Goal: Task Accomplishment & Management: Manage account settings

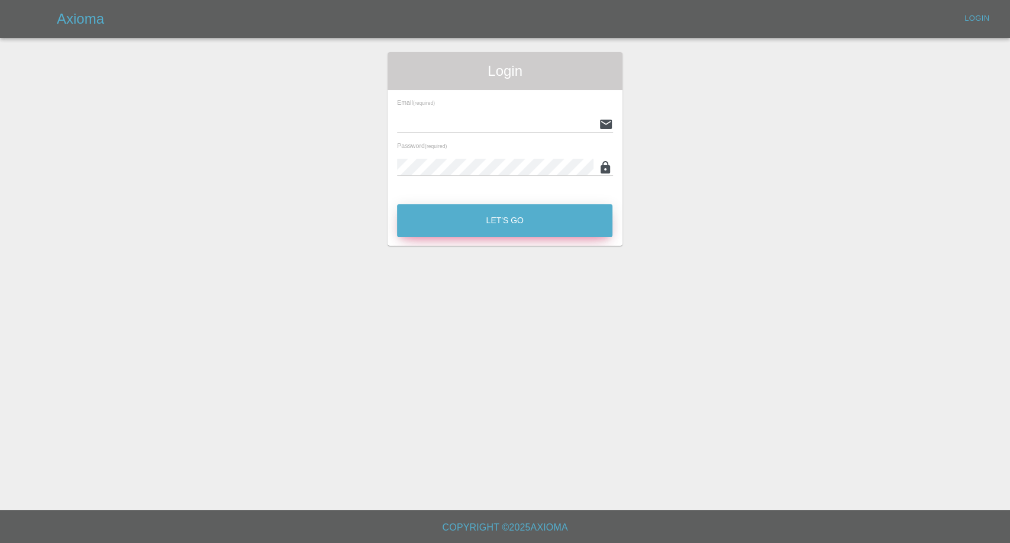
type input "[EMAIL_ADDRESS][DOMAIN_NAME]"
click at [487, 220] on button "Let's Go" at bounding box center [504, 220] width 215 height 33
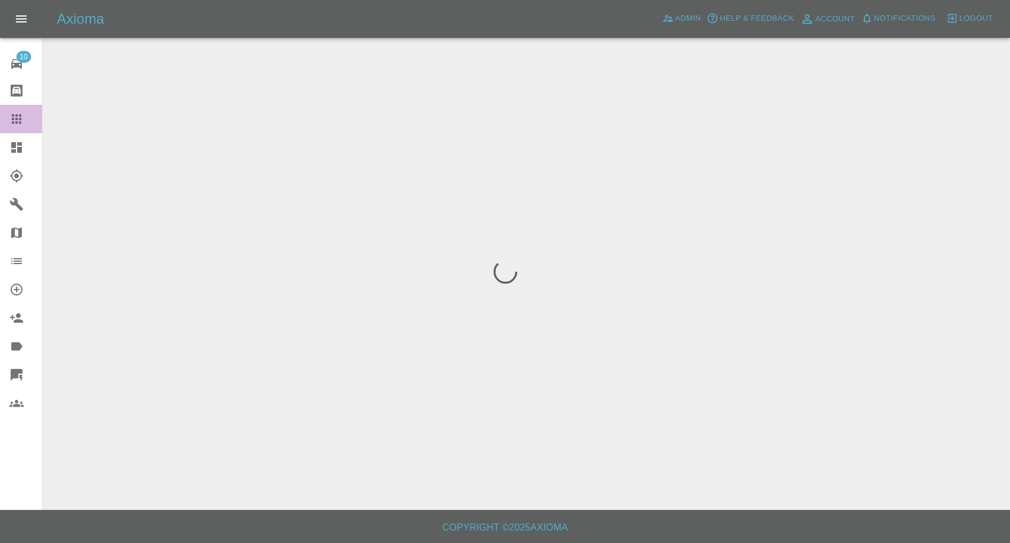
click at [14, 118] on icon at bounding box center [16, 118] width 9 height 9
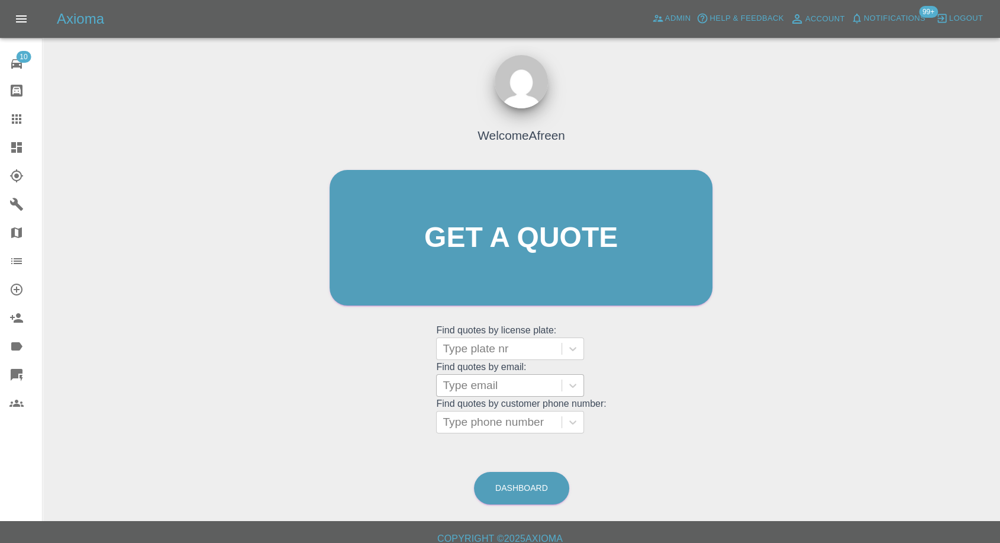
click at [513, 387] on div at bounding box center [499, 385] width 113 height 17
paste input ""[EMAIL_ADDRESS][DOMAIN_NAME]" <undefined>"
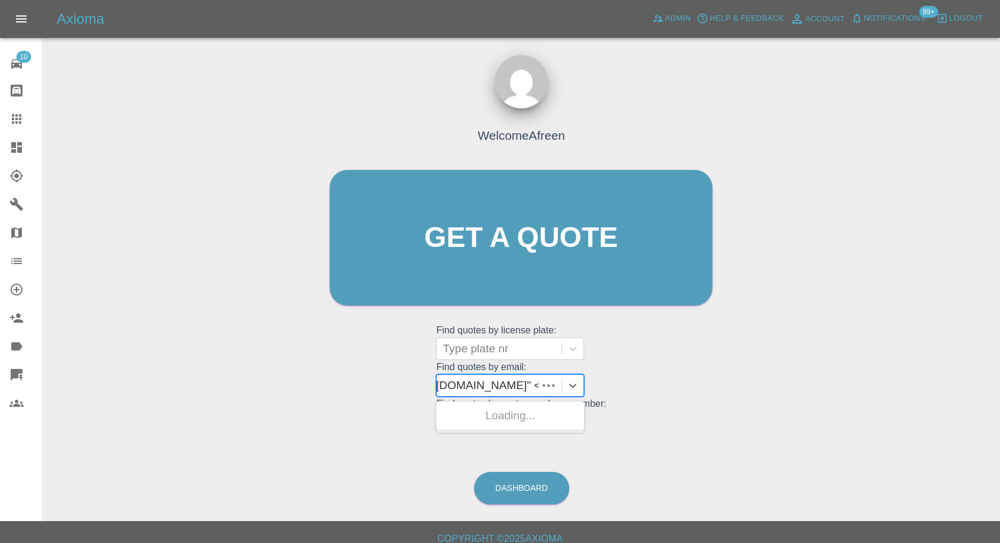
scroll to position [0, 96]
drag, startPoint x: 488, startPoint y: 382, endPoint x: 1009, endPoint y: 369, distance: 521.5
click at [1000, 369] on html "Axioma Admin Help & Feedback Account Notifications 99+ Logout 10 Repair home Bo…" at bounding box center [500, 277] width 1000 height 554
type input "[EMAIL_ADDRESS][DOMAIN_NAME]"
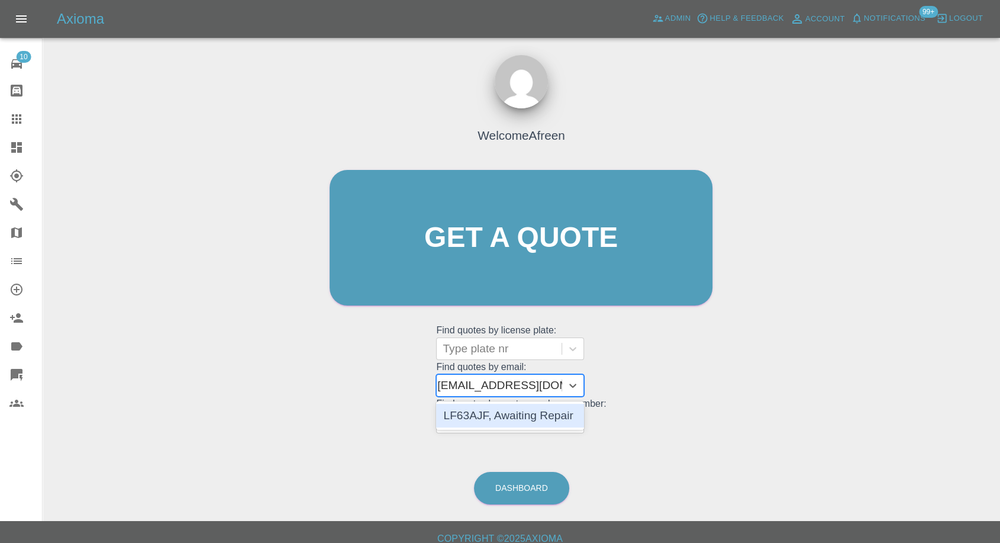
click at [536, 412] on div "LF63AJF, Awaiting Repair" at bounding box center [510, 416] width 148 height 24
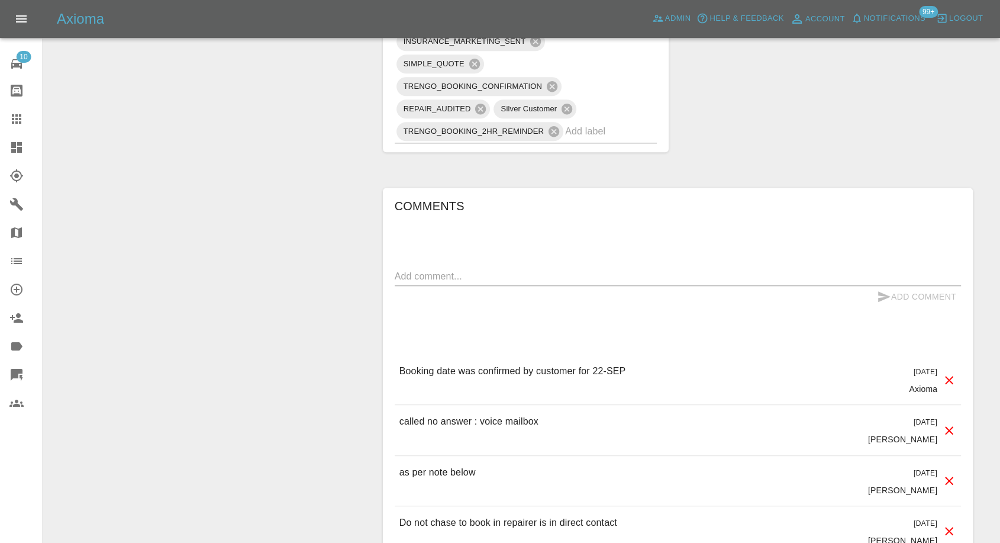
scroll to position [986, 0]
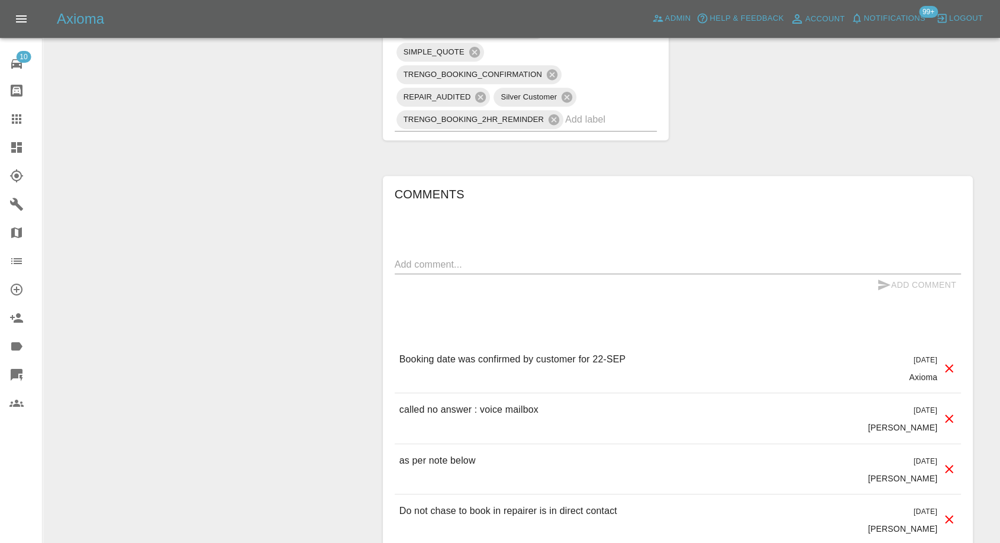
click at [13, 118] on icon at bounding box center [16, 118] width 9 height 9
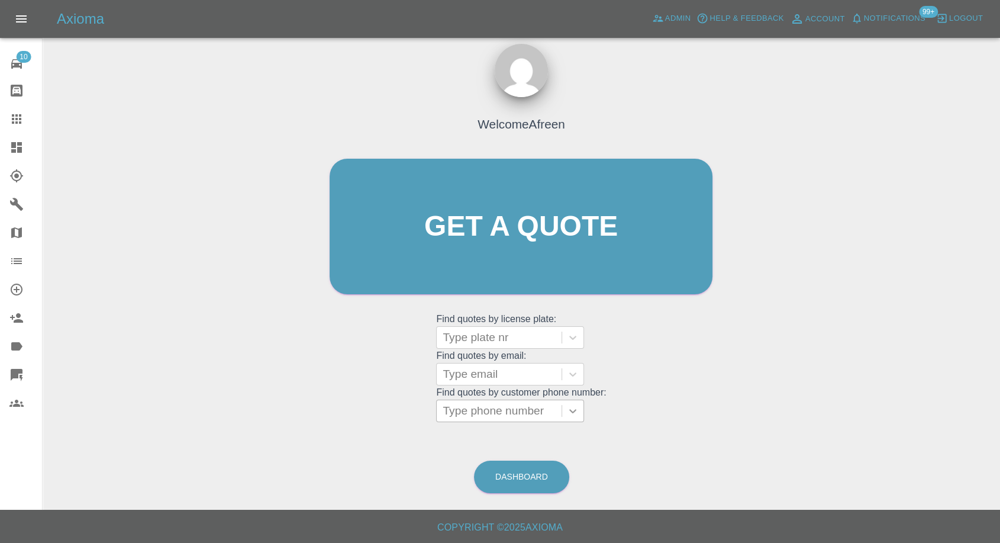
scroll to position [11, 0]
click at [499, 368] on div at bounding box center [499, 374] width 113 height 17
paste input ""[EMAIL_ADDRESS][DOMAIN_NAME]" <undefined>"
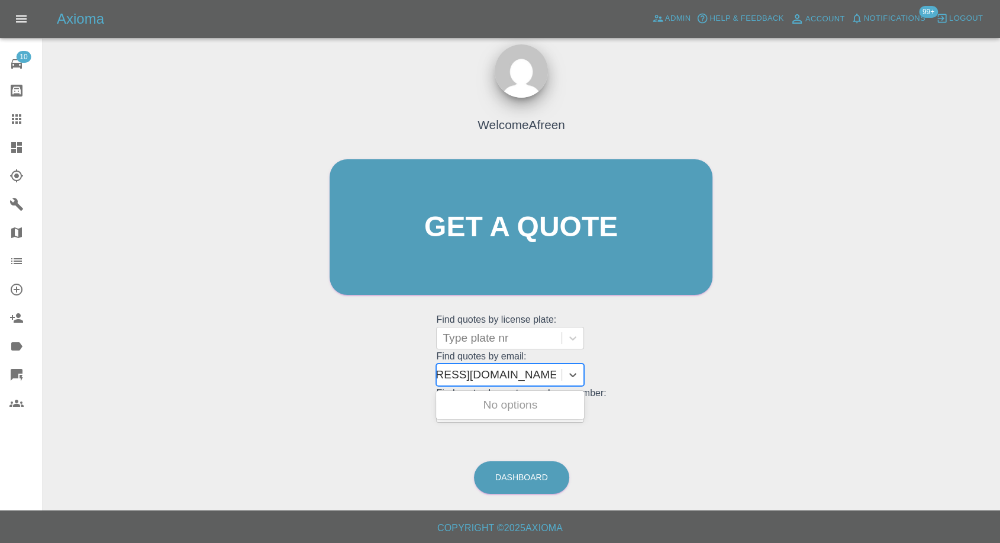
scroll to position [0, 70]
drag, startPoint x: 486, startPoint y: 372, endPoint x: 772, endPoint y: 378, distance: 285.9
click at [772, 378] on div "Welcome Afreen Get a quote Get a quote Find quotes by license plate: Type plate…" at bounding box center [521, 283] width 939 height 425
type input "[EMAIL_ADDRESS][DOMAIN_NAME]"
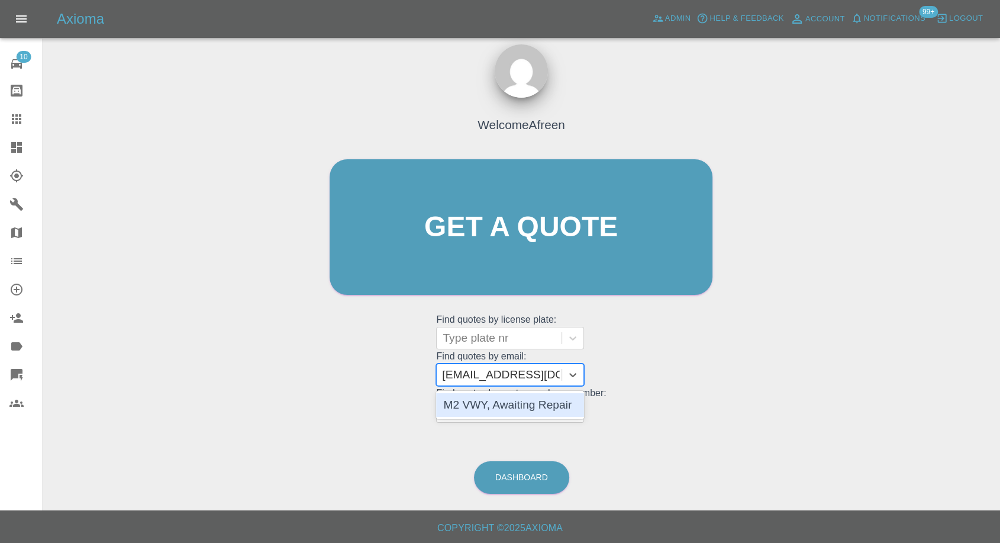
scroll to position [0, 0]
click at [524, 395] on div "M2 VWY, Awaiting Repair" at bounding box center [510, 405] width 148 height 24
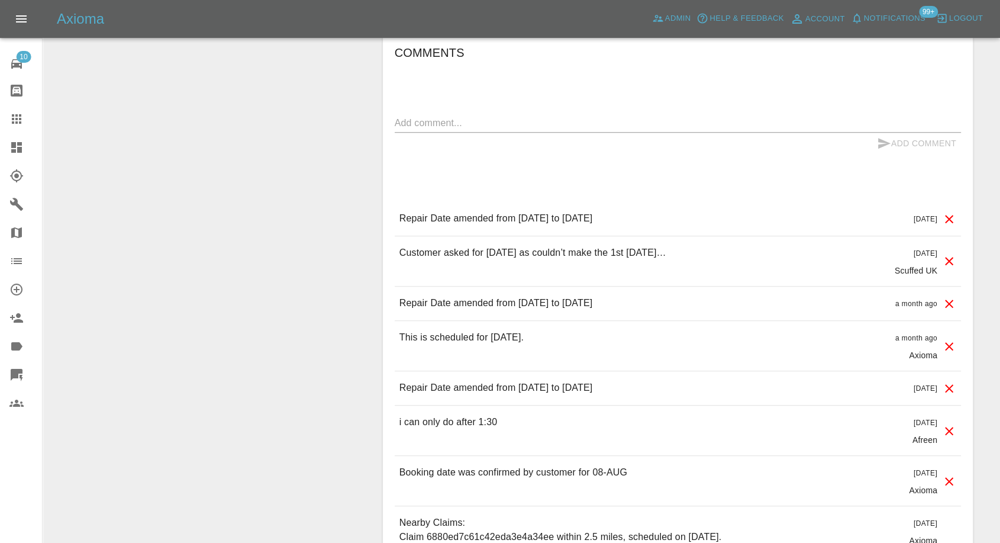
scroll to position [986, 0]
drag, startPoint x: 18, startPoint y: 111, endPoint x: 17, endPoint y: 120, distance: 8.5
click at [18, 112] on icon at bounding box center [16, 119] width 14 height 14
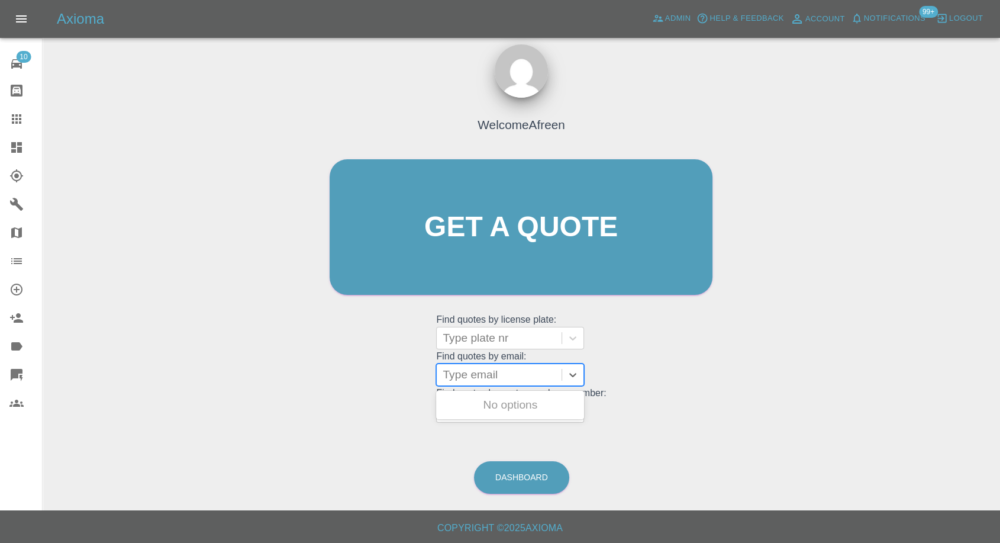
click at [520, 378] on div at bounding box center [499, 374] width 113 height 17
paste input ""[PERSON_NAME][EMAIL_ADDRESS][PERSON_NAME][DOMAIN_NAME]" <undefined>"
drag, startPoint x: 484, startPoint y: 373, endPoint x: 753, endPoint y: 330, distance: 272.1
click at [753, 330] on div "Welcome Afreen Get a quote Get a quote Find quotes by license plate: Type plate…" at bounding box center [521, 283] width 939 height 425
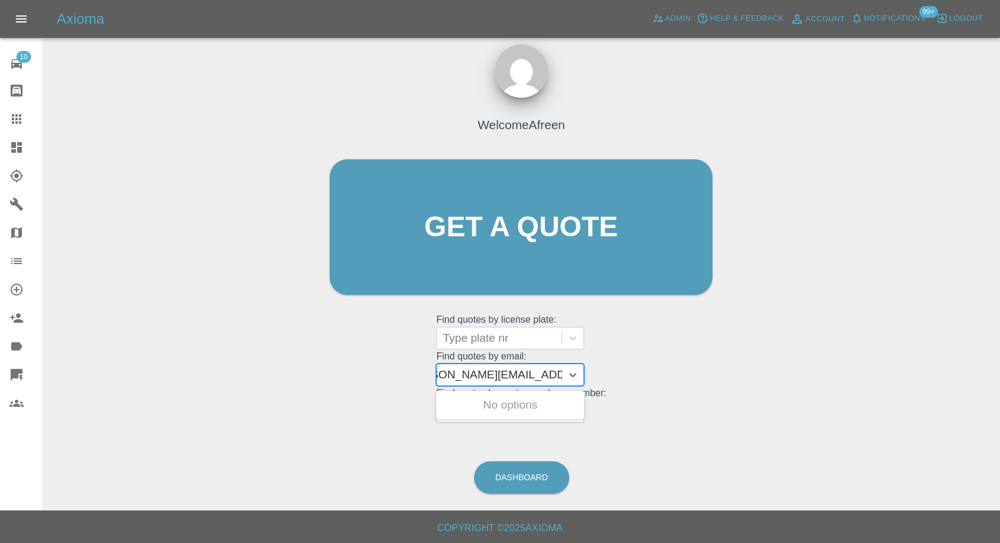
scroll to position [0, 5]
type input "[PERSON_NAME][EMAIL_ADDRESS][PERSON_NAME][DOMAIN_NAME]"
click at [494, 412] on div "SH73AWP, Awaiting Repair" at bounding box center [510, 412] width 148 height 38
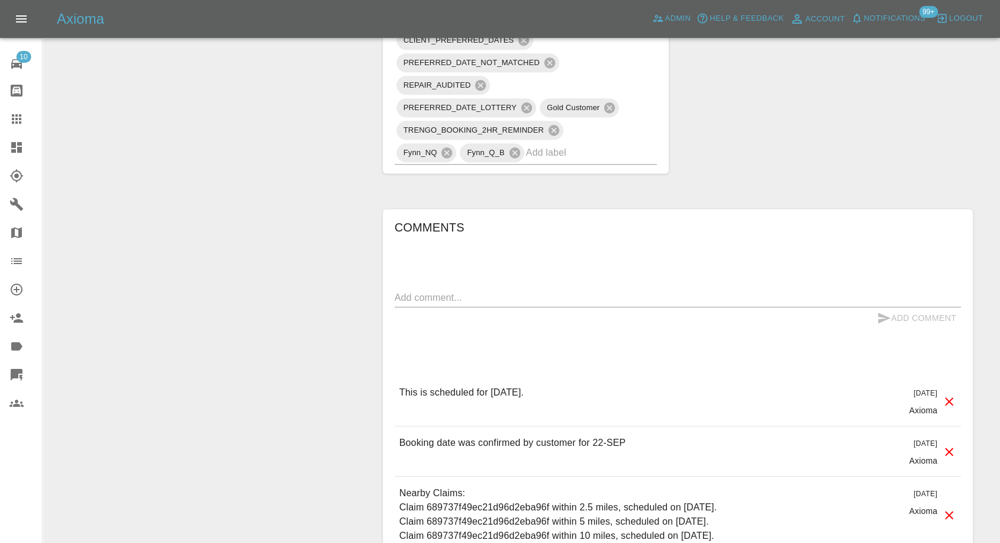
scroll to position [986, 0]
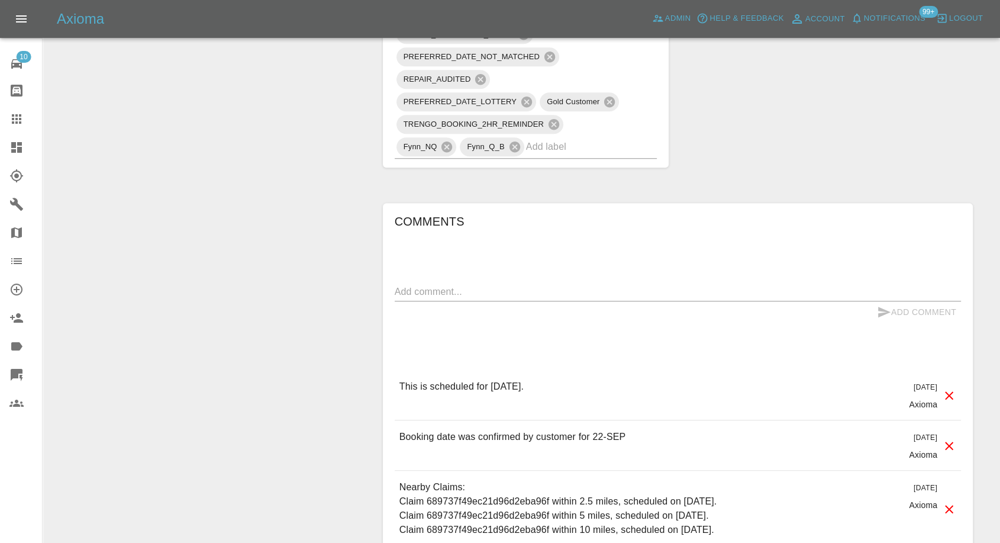
click at [20, 117] on icon at bounding box center [16, 119] width 14 height 14
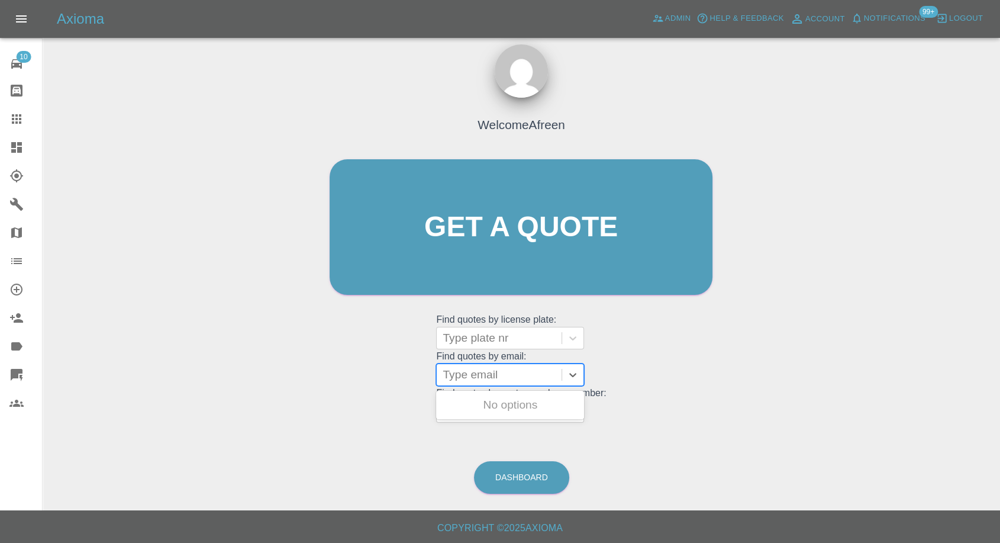
click at [491, 367] on div at bounding box center [499, 374] width 113 height 17
paste input ""[EMAIL_ADDRESS][DOMAIN_NAME]" <undefined>"
drag, startPoint x: 489, startPoint y: 373, endPoint x: 889, endPoint y: 352, distance: 400.0
click at [888, 352] on div "Welcome Afreen Get a quote Get a quote Find quotes by license plate: Type plate…" at bounding box center [521, 283] width 939 height 425
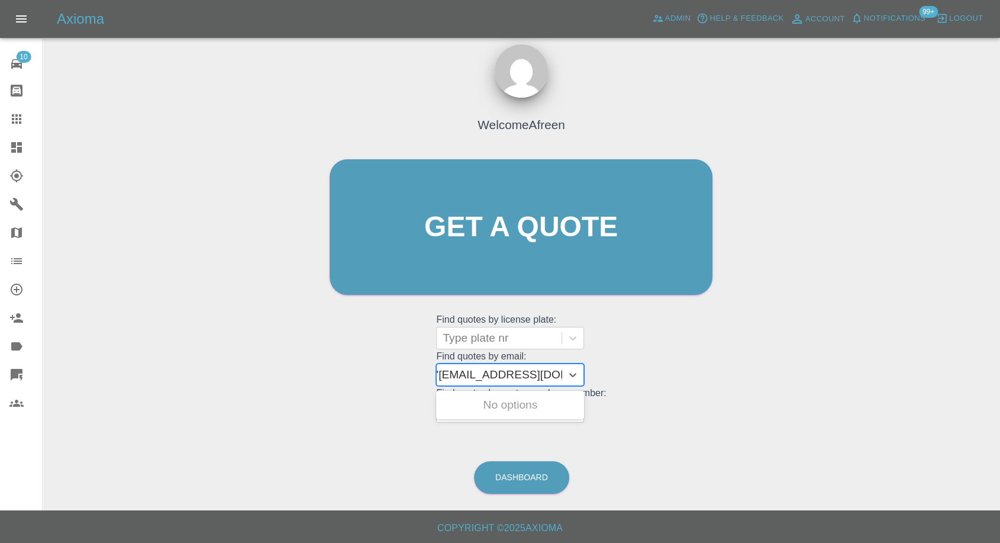
scroll to position [0, 5]
type input "[EMAIL_ADDRESS][DOMAIN_NAME]"
click at [544, 402] on div "W5 SPE, Awaiting Repair" at bounding box center [510, 405] width 148 height 24
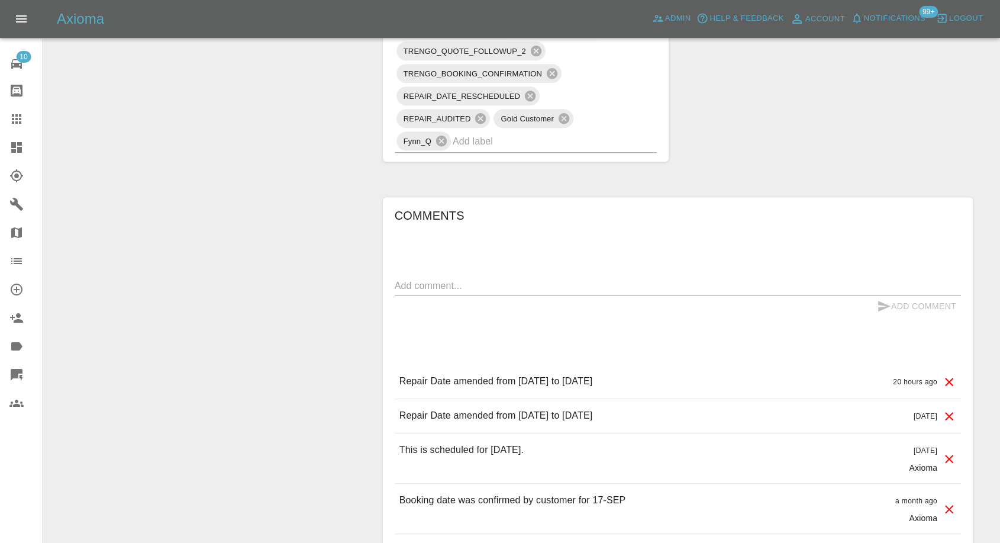
scroll to position [855, 0]
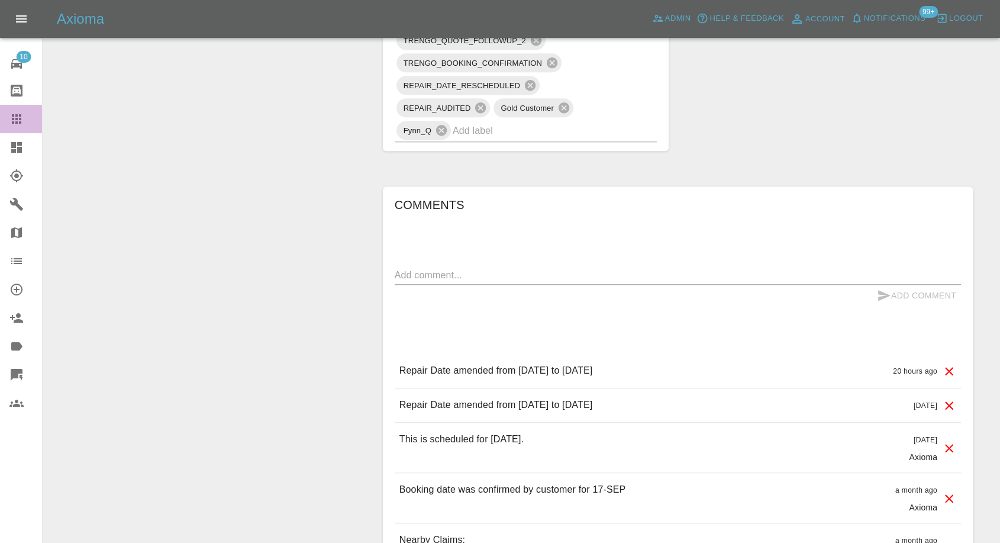
click at [9, 118] on link "Claims" at bounding box center [21, 119] width 42 height 28
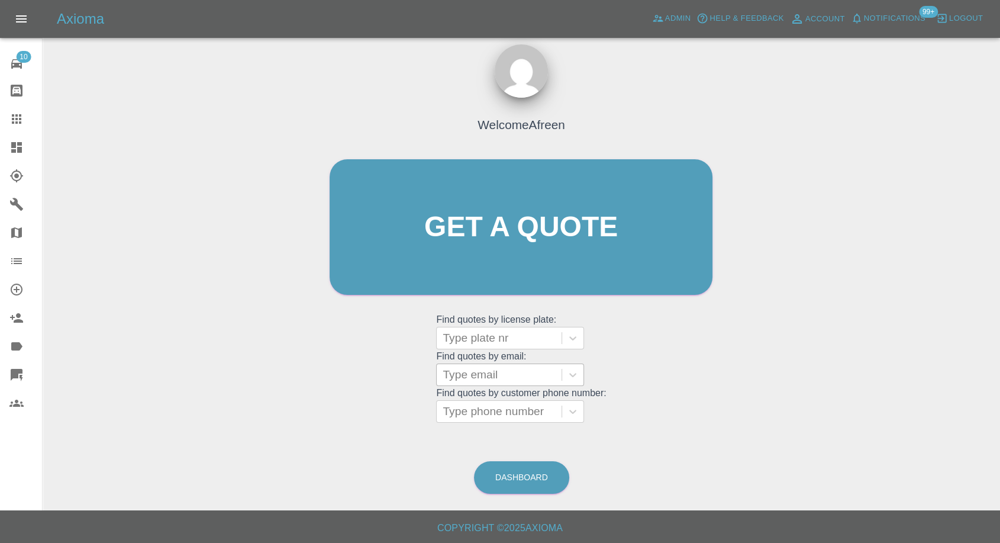
click at [512, 364] on div "Type email" at bounding box center [499, 374] width 125 height 21
paste input ""[EMAIL_ADDRESS][DOMAIN_NAME]" <undefined>"
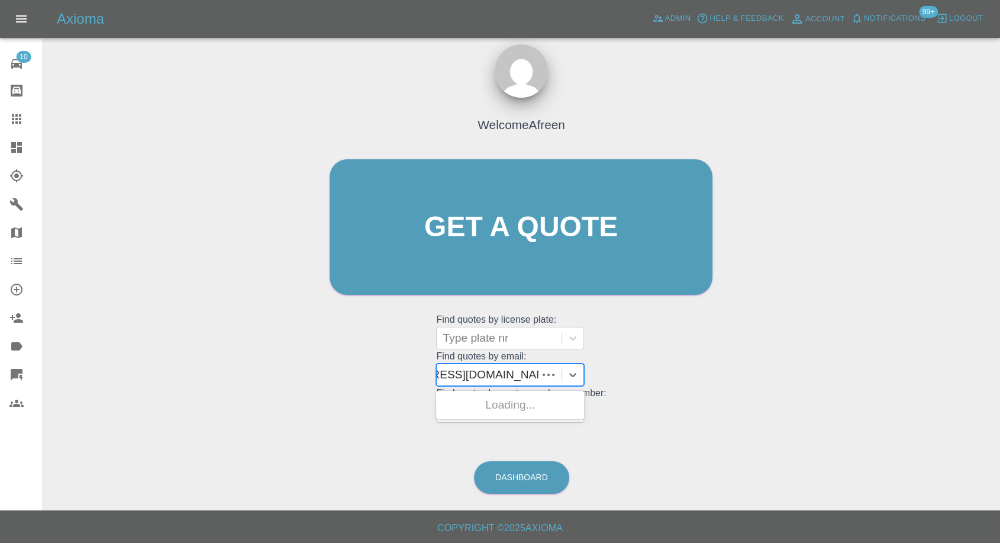
scroll to position [0, 67]
click at [485, 370] on input ""[EMAIL_ADDRESS][DOMAIN_NAME]" <undefined>" at bounding box center [471, 374] width 190 height 14
click at [488, 370] on input ""[EMAIL_ADDRESS][DOMAIN_NAME]" <undefined>" at bounding box center [471, 374] width 190 height 14
drag, startPoint x: 488, startPoint y: 370, endPoint x: 635, endPoint y: 384, distance: 147.4
click at [635, 384] on div "Welcome Afreen Get a quote Get a quote Find quotes by license plate: Type plate…" at bounding box center [521, 249] width 408 height 357
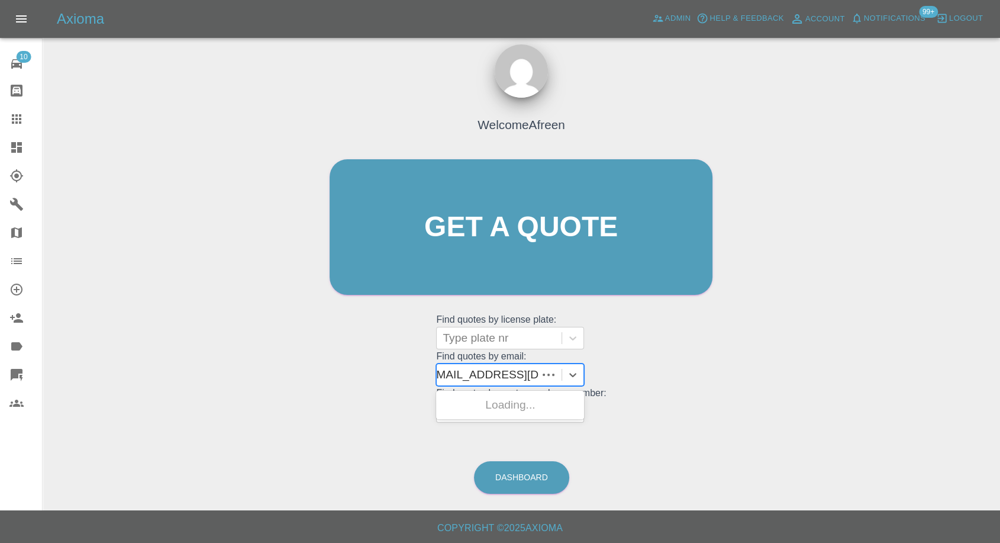
scroll to position [0, 0]
type input "[EMAIL_ADDRESS][DOMAIN_NAME]"
click at [524, 398] on div "LS25 KTP, Awaiting Repair" at bounding box center [510, 412] width 148 height 38
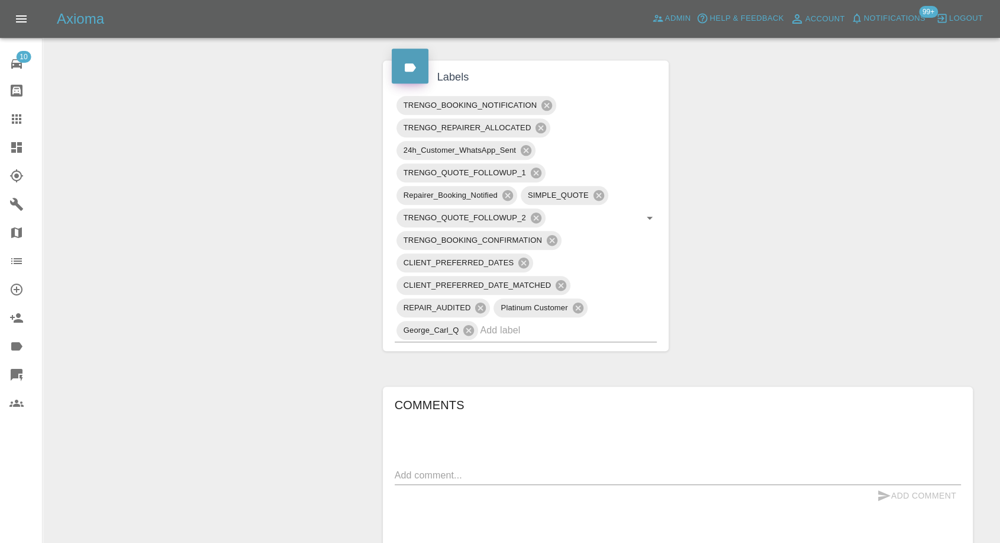
scroll to position [986, 0]
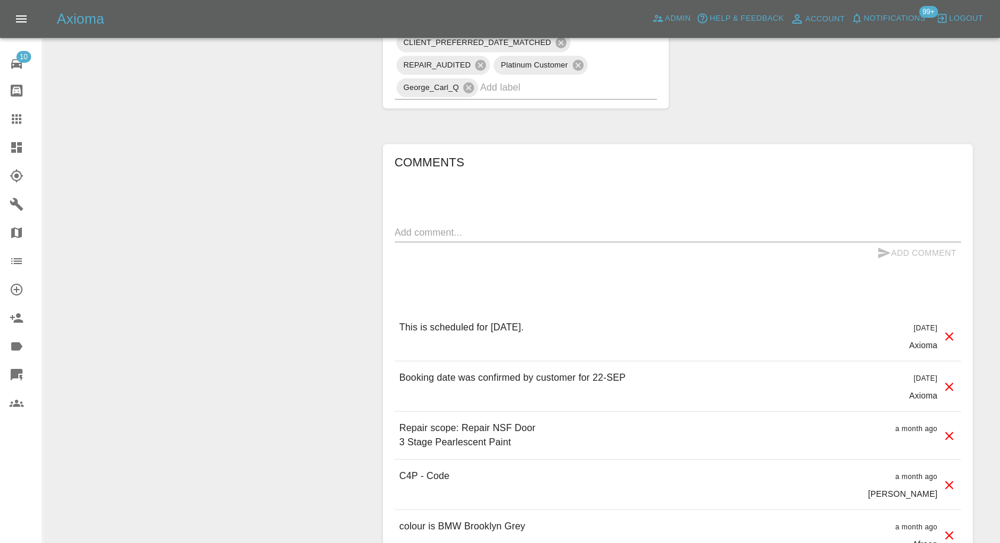
drag, startPoint x: 18, startPoint y: 115, endPoint x: 23, endPoint y: 123, distance: 9.4
click at [18, 115] on icon at bounding box center [16, 119] width 14 height 14
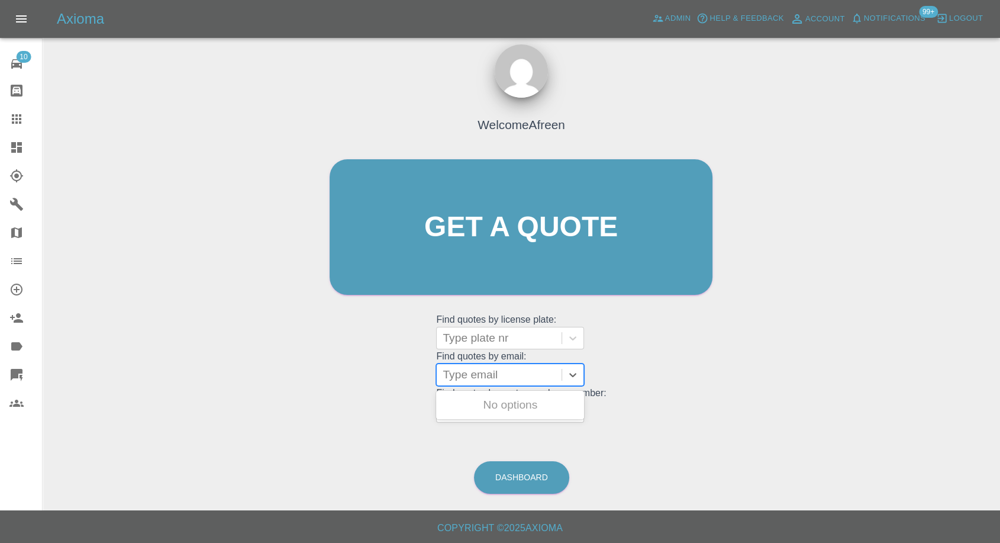
click at [476, 374] on div at bounding box center [499, 374] width 113 height 17
paste input ""[PERSON_NAME][EMAIL_ADDRESS][PERSON_NAME][DOMAIN_NAME]" <undefined>"
drag, startPoint x: 488, startPoint y: 372, endPoint x: 753, endPoint y: 390, distance: 266.3
click at [753, 390] on div "Welcome Afreen Get a quote Get a quote Find quotes by license plate: Type plate…" at bounding box center [521, 283] width 939 height 425
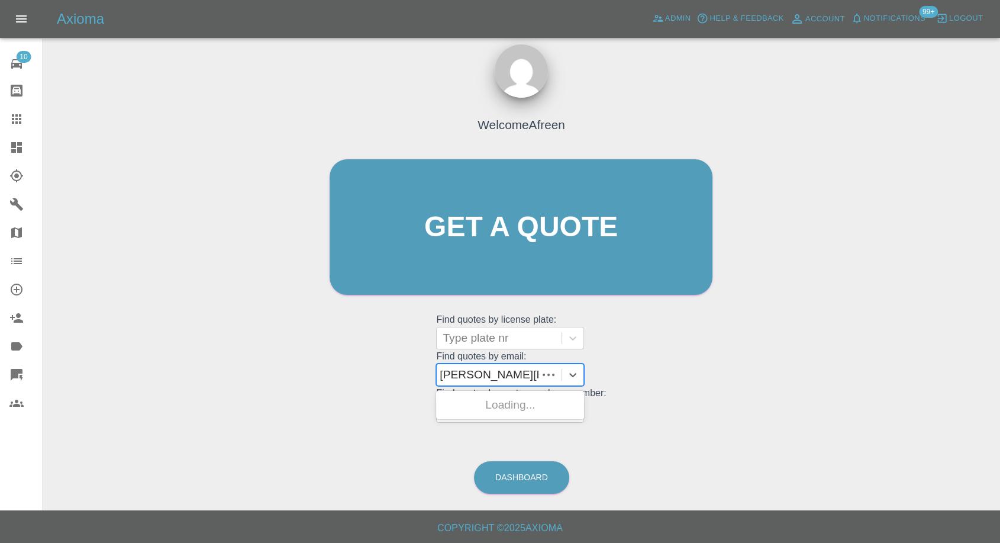
scroll to position [0, 0]
type input "[PERSON_NAME][EMAIL_ADDRESS][PERSON_NAME][DOMAIN_NAME]"
paste input ""[PERSON_NAME][EMAIL_ADDRESS][DOMAIN_NAME]" <undefined>"
drag, startPoint x: 488, startPoint y: 370, endPoint x: 962, endPoint y: 399, distance: 475.5
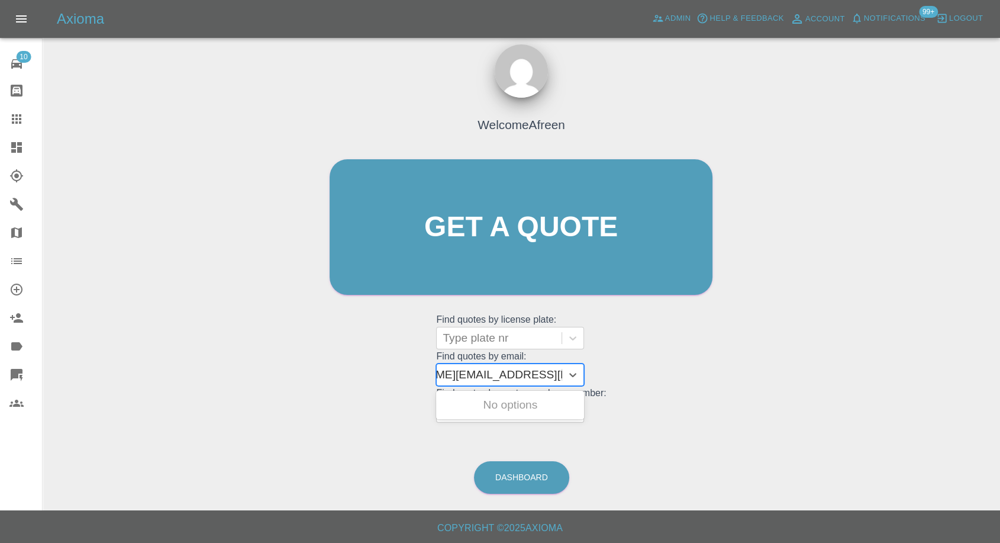
click at [961, 399] on div "Welcome Afreen Get a quote Get a quote Find quotes by license plate: Type plate…" at bounding box center [521, 283] width 939 height 425
type input "[PERSON_NAME][EMAIL_ADDRESS][DOMAIN_NAME]"
paste input ""[EMAIL_ADDRESS][DOMAIN_NAME]" <undefined>"
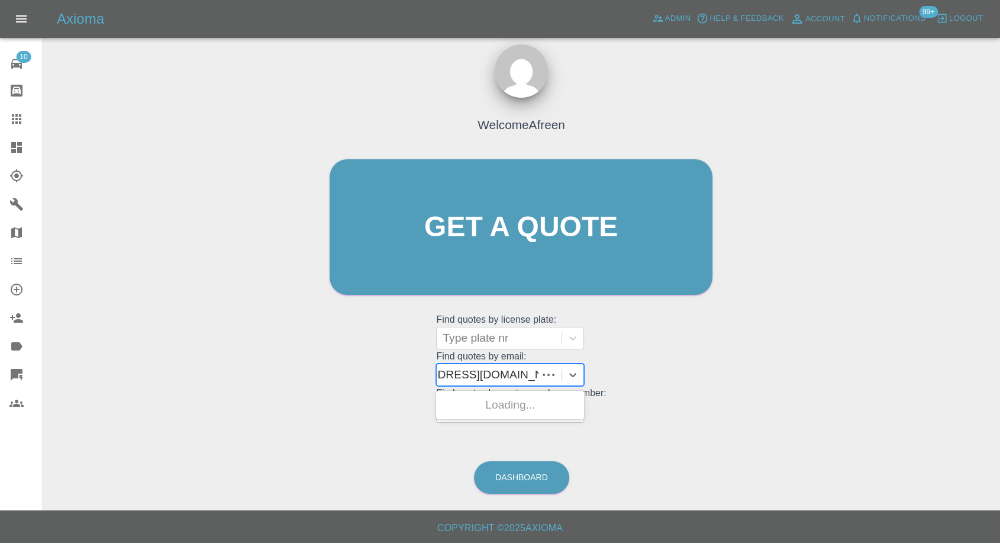
scroll to position [0, 53]
drag, startPoint x: 624, startPoint y: 380, endPoint x: 953, endPoint y: 347, distance: 330.1
click at [947, 353] on div "Welcome Afreen Get a quote Get a quote Find quotes by license plate: Type plate…" at bounding box center [521, 283] width 939 height 425
type input "[EMAIL_ADDRESS][DOMAIN_NAME]"
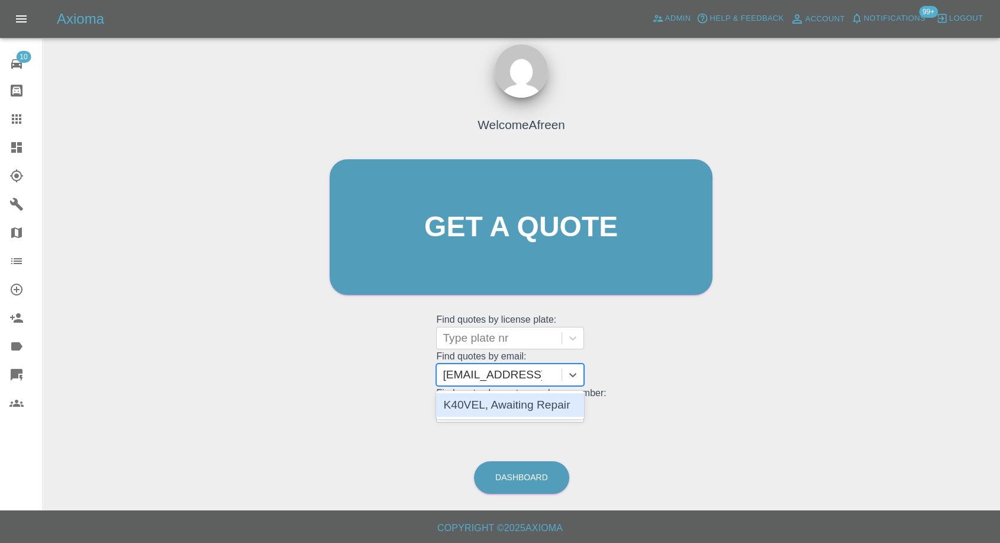
click at [485, 412] on div "K40VEL, Awaiting Repair" at bounding box center [510, 405] width 148 height 24
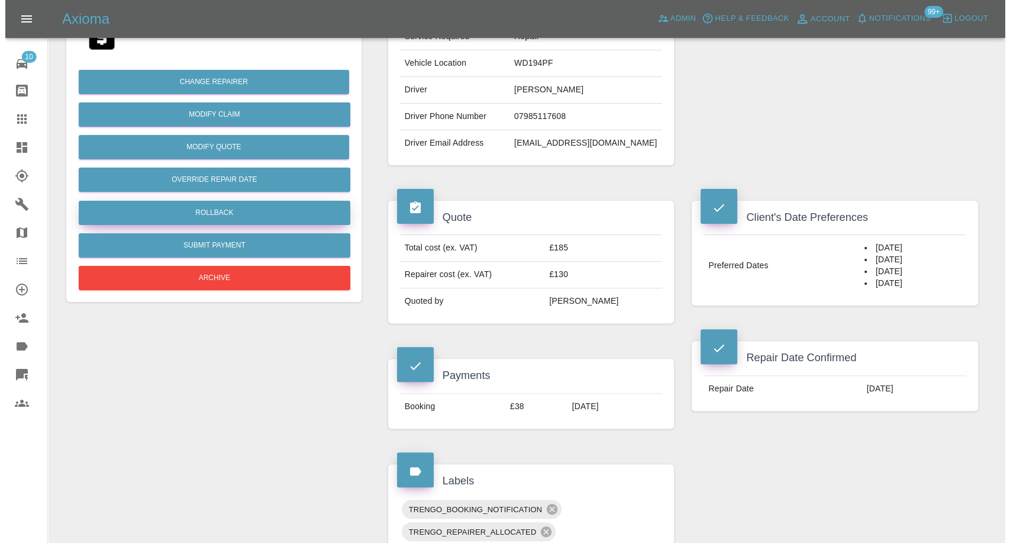
scroll to position [197, 0]
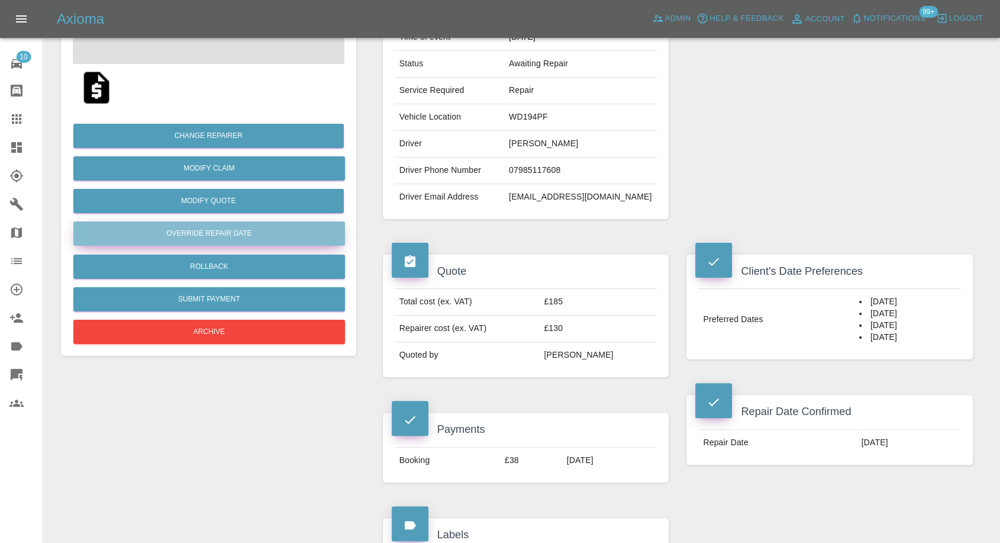
click at [217, 234] on button "Override Repair Date" at bounding box center [209, 233] width 272 height 24
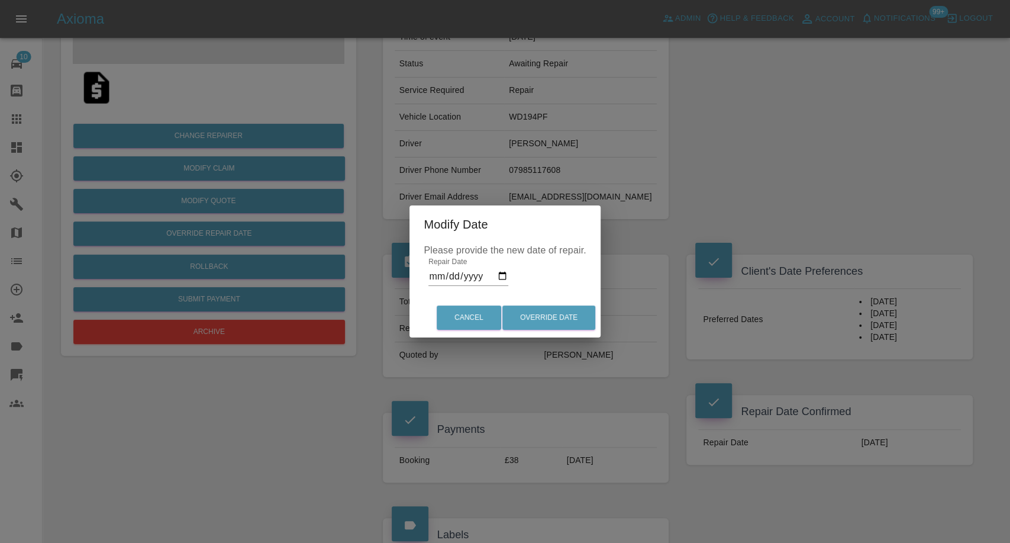
click at [480, 279] on input "[DATE]" at bounding box center [468, 276] width 80 height 19
click at [504, 279] on input "[DATE]" at bounding box center [468, 276] width 80 height 19
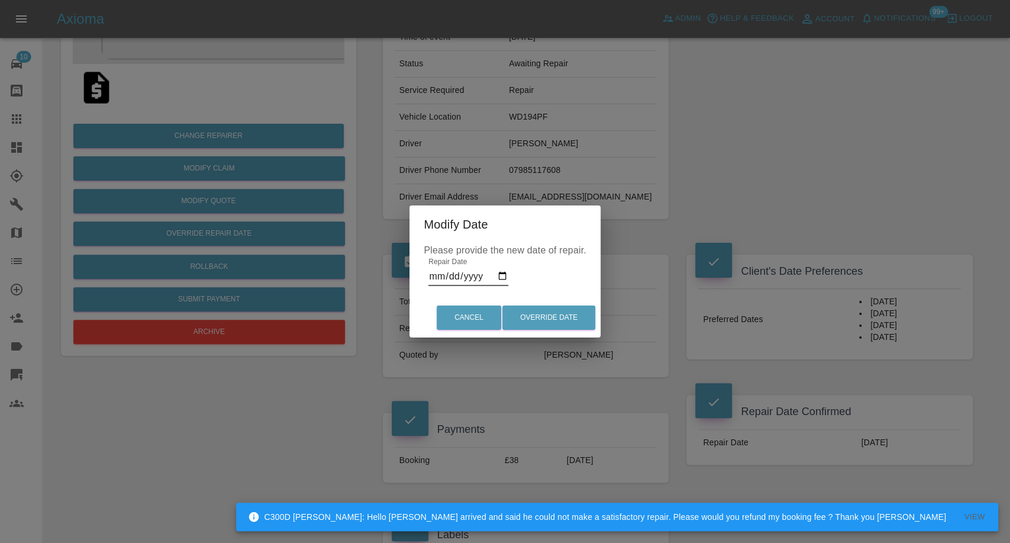
type input "[DATE]"
click at [544, 325] on button "Override Date" at bounding box center [548, 317] width 93 height 24
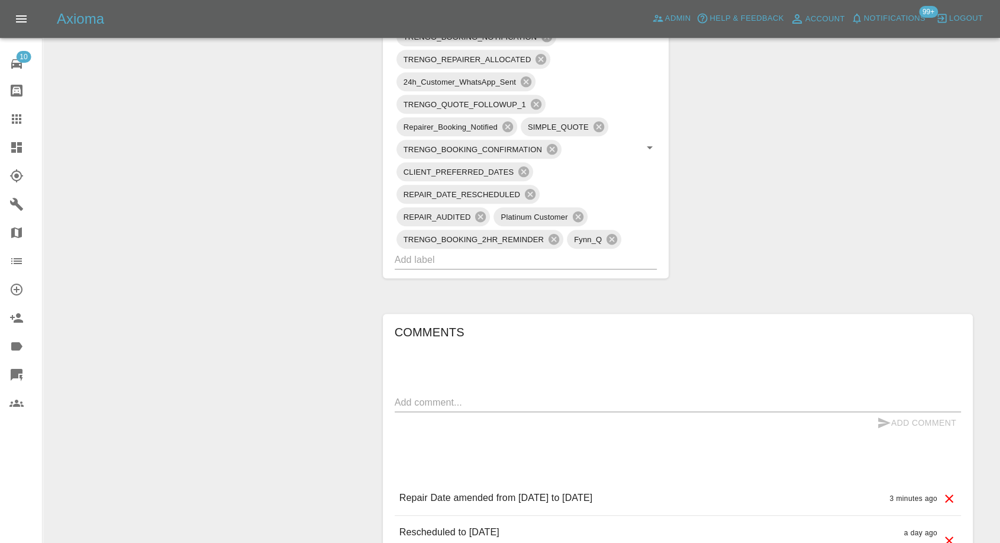
scroll to position [855, 0]
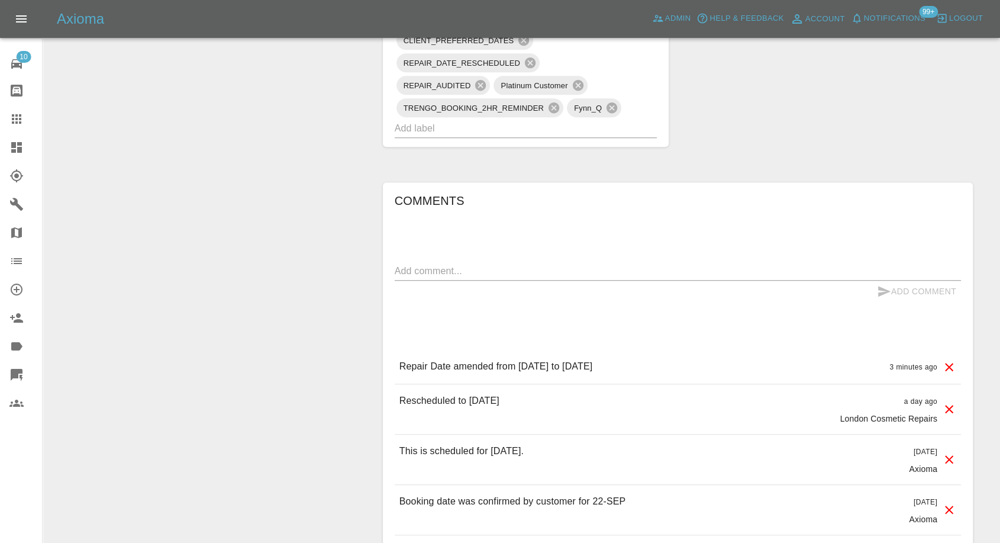
click at [11, 122] on icon at bounding box center [16, 119] width 14 height 14
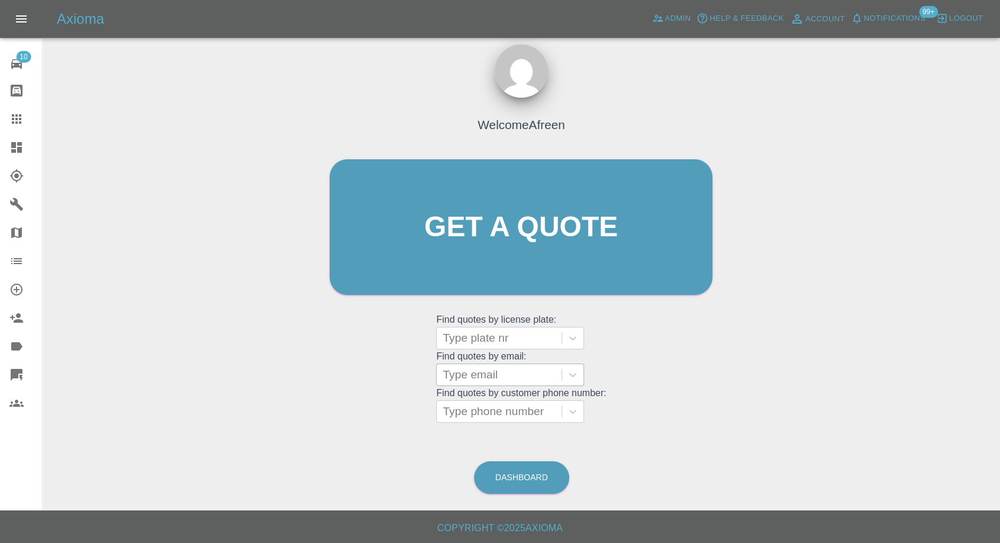
click at [471, 377] on div at bounding box center [499, 374] width 113 height 17
paste input ""[EMAIL_ADDRESS][DOMAIN_NAME]" <undefined>"
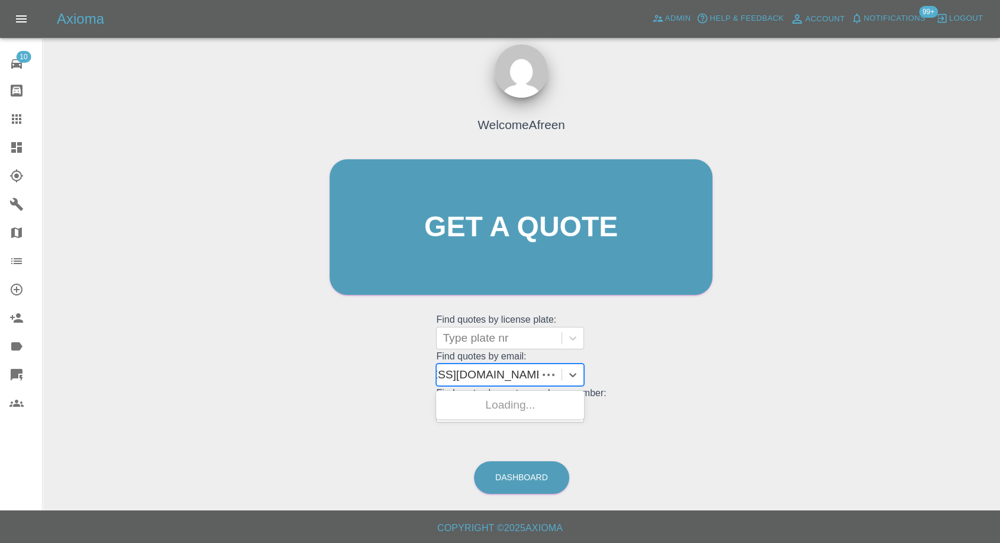
scroll to position [0, 76]
drag, startPoint x: 486, startPoint y: 375, endPoint x: 789, endPoint y: 375, distance: 303.0
click at [789, 375] on div "Welcome Afreen Get a quote Get a quote Find quotes by license plate: Type plate…" at bounding box center [521, 283] width 939 height 425
type input "[EMAIL_ADDRESS][DOMAIN_NAME]"
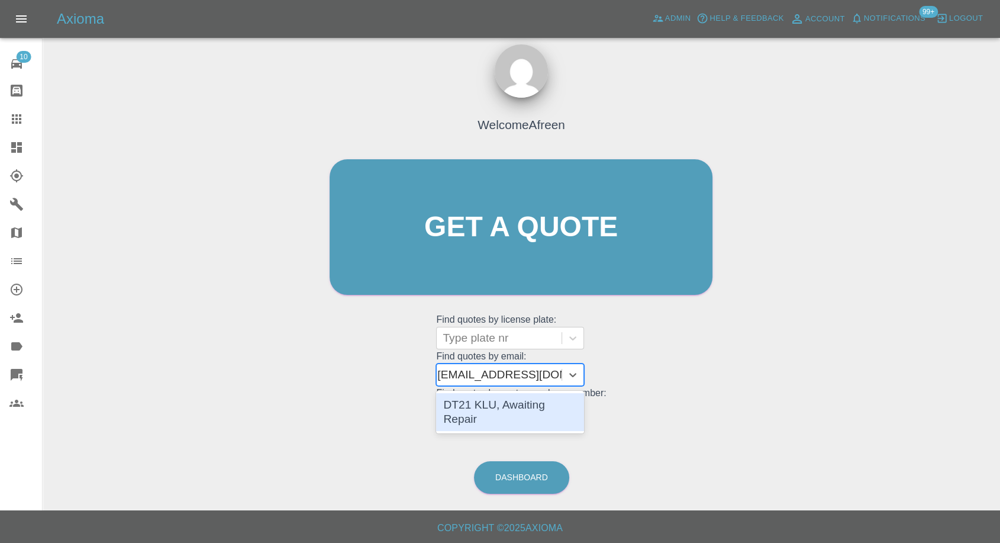
scroll to position [0, 4]
click at [493, 402] on div "DT21 KLU, Awaiting Repair" at bounding box center [510, 412] width 148 height 38
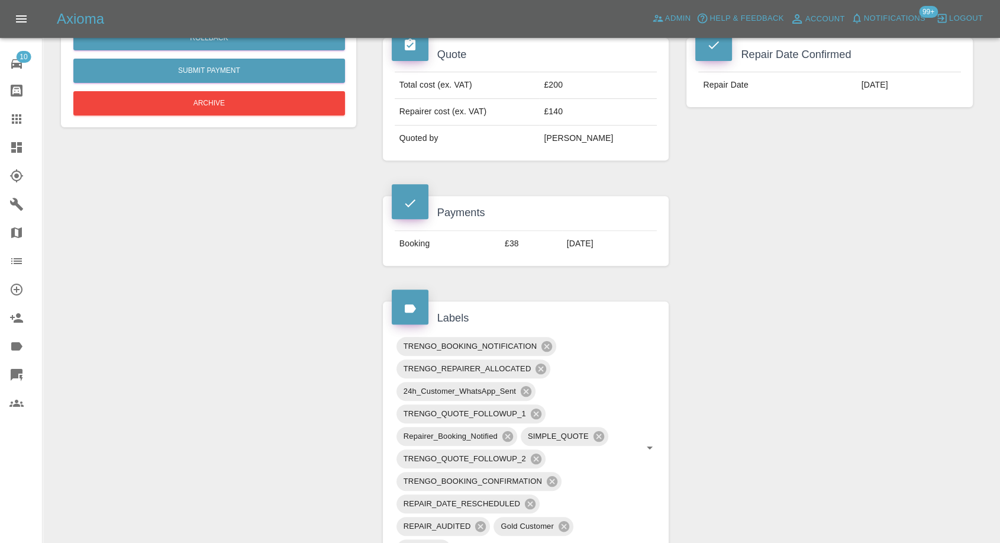
scroll to position [162, 0]
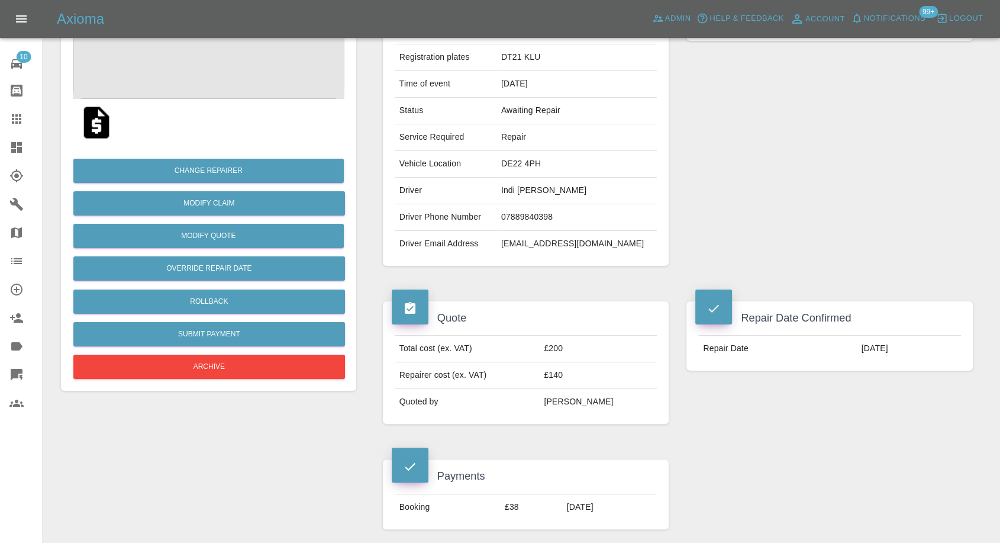
click at [16, 113] on icon at bounding box center [16, 119] width 14 height 14
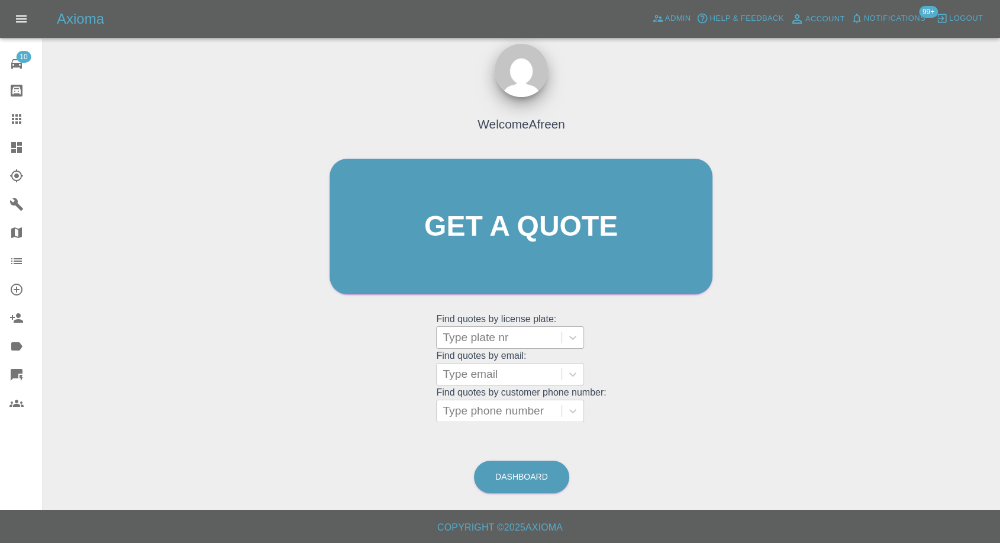
scroll to position [11, 0]
click at [488, 376] on div at bounding box center [499, 374] width 113 height 17
paste input ""[PERSON_NAME][EMAIL_ADDRESS][DOMAIN_NAME]" <undefined>"
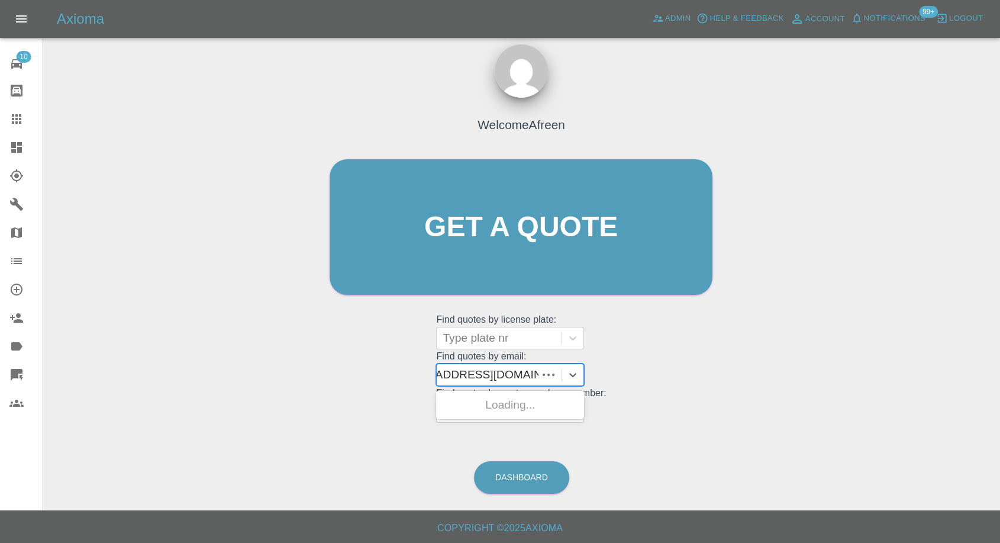
scroll to position [0, 133]
drag, startPoint x: 488, startPoint y: 372, endPoint x: 1009, endPoint y: 347, distance: 521.3
click at [1000, 355] on html "Axioma Admin Help & Feedback Account Notifications 99+ Logout 10 Repair home Bo…" at bounding box center [500, 266] width 1000 height 554
type input "[PERSON_NAME][EMAIL_ADDRESS][DOMAIN_NAME]"
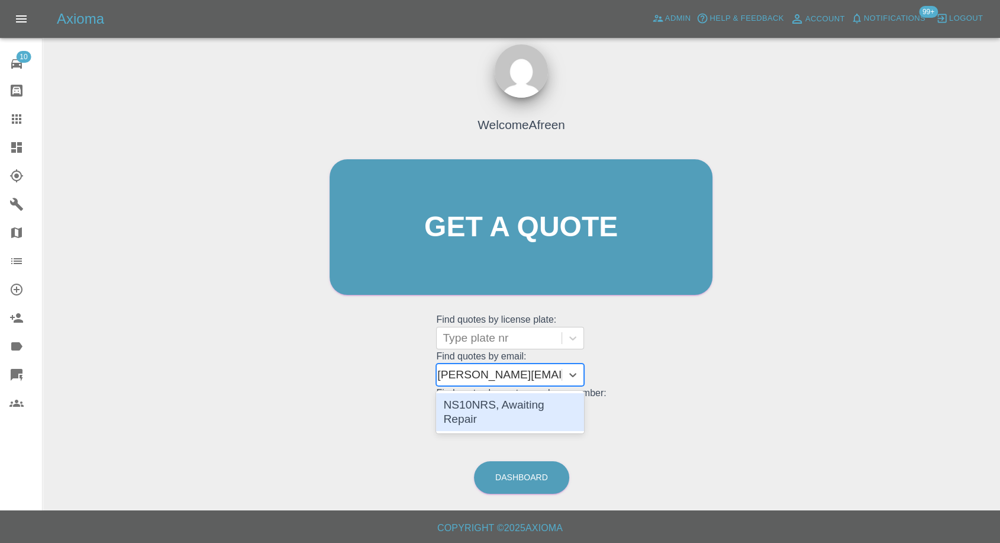
click at [549, 408] on div "NS10NRS, Awaiting Repair" at bounding box center [510, 412] width 148 height 38
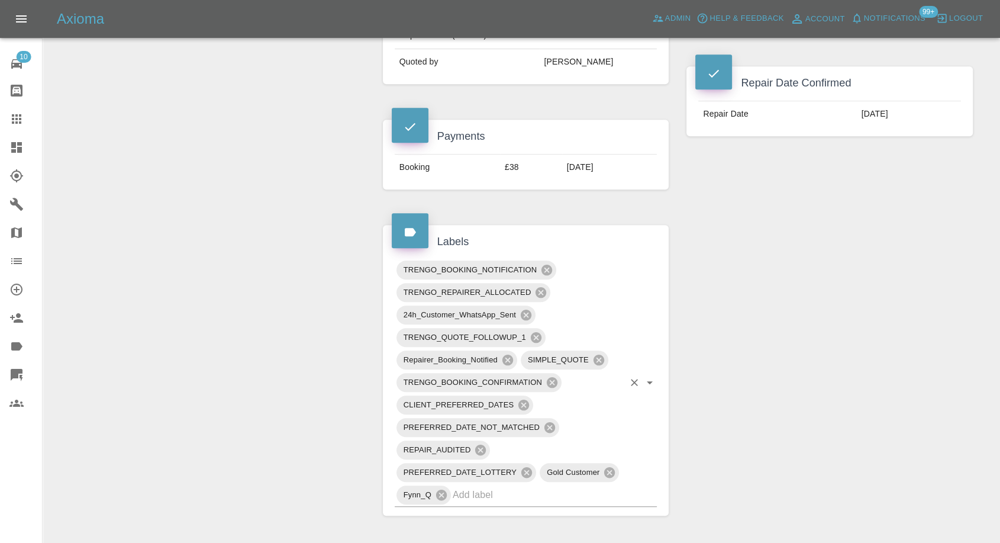
scroll to position [263, 0]
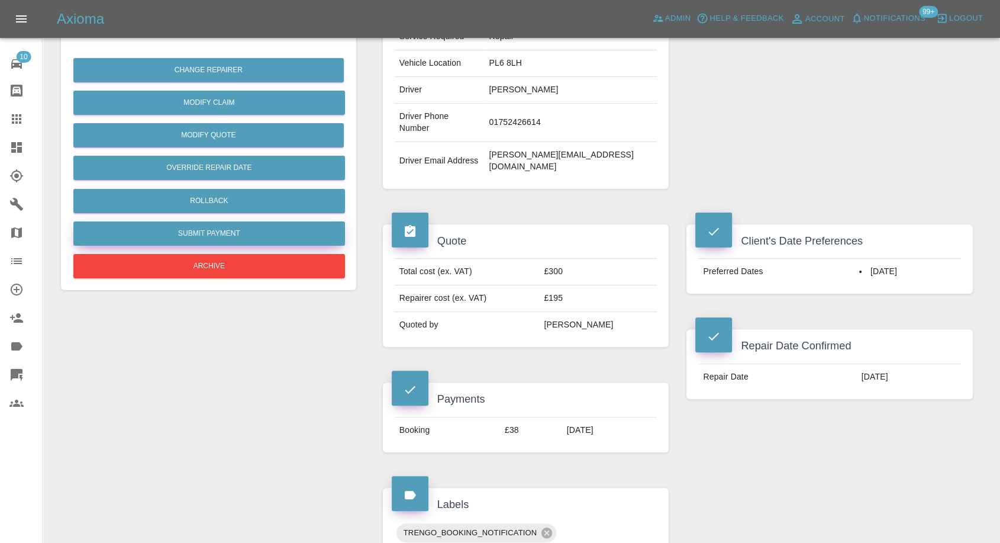
drag, startPoint x: 15, startPoint y: 111, endPoint x: 236, endPoint y: 234, distance: 252.7
click at [15, 112] on icon at bounding box center [16, 119] width 14 height 14
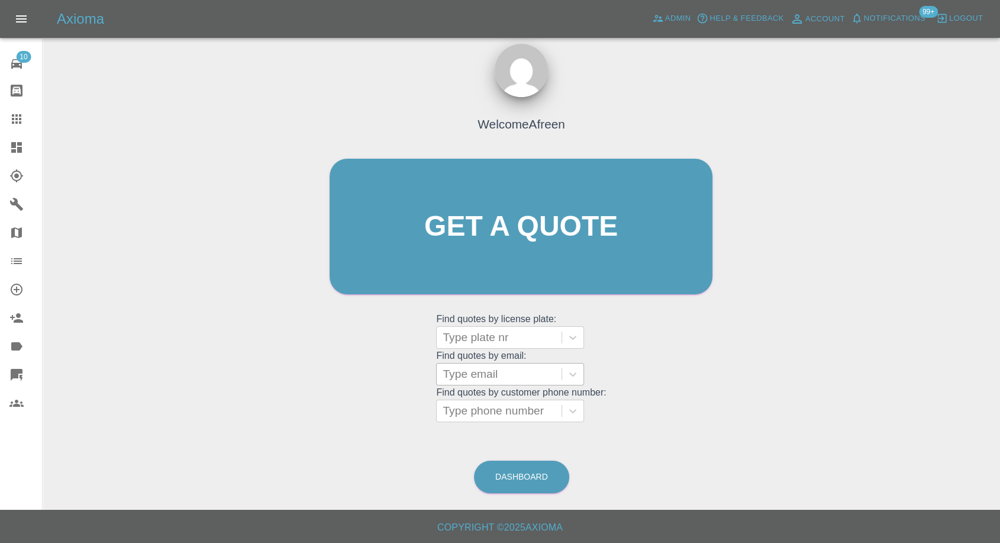
scroll to position [11, 0]
click at [505, 380] on div at bounding box center [499, 374] width 113 height 17
paste input ""[EMAIL_ADDRESS][DOMAIN_NAME]" <undefined>"
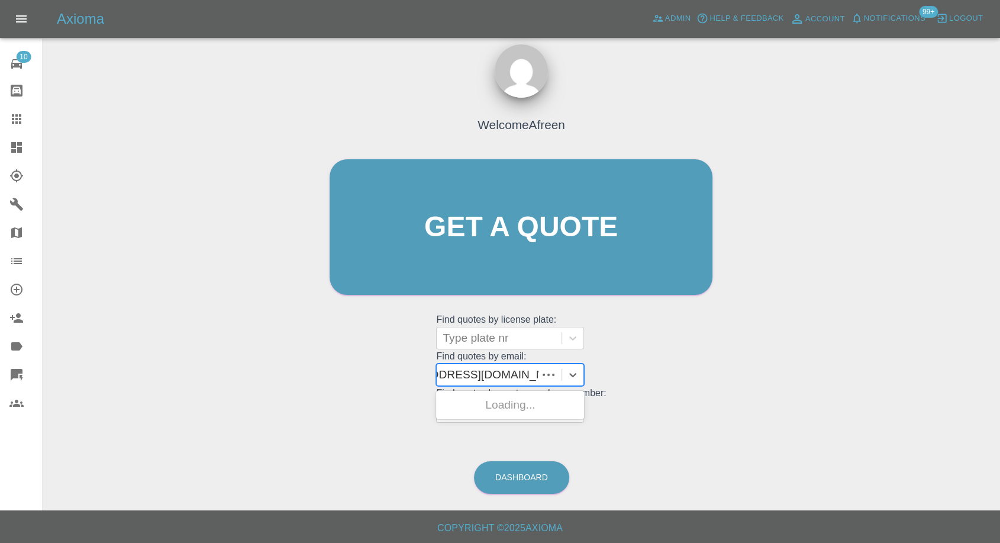
scroll to position [0, 52]
click at [491, 375] on input ""[EMAIL_ADDRESS][DOMAIN_NAME]" <undefined>" at bounding box center [478, 374] width 175 height 14
drag, startPoint x: 486, startPoint y: 372, endPoint x: 846, endPoint y: 366, distance: 359.9
click at [846, 366] on div "Welcome Afreen Get a quote Get a quote Find quotes by license plate: Type plate…" at bounding box center [521, 283] width 939 height 425
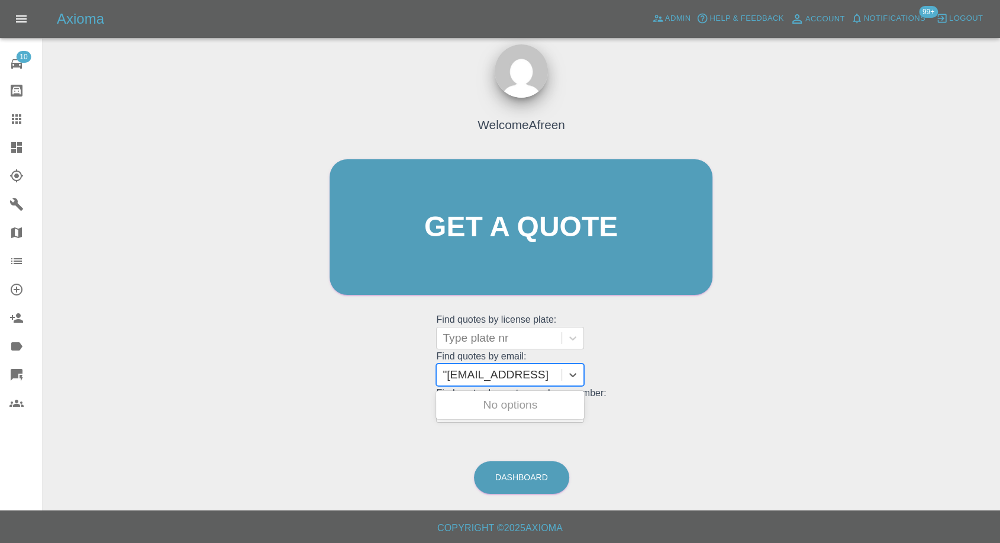
type input "[EMAIL_ADDRESS][DOMAIN_NAME]"
click at [528, 401] on div "M80XAL, Awaiting Repair" at bounding box center [510, 405] width 148 height 24
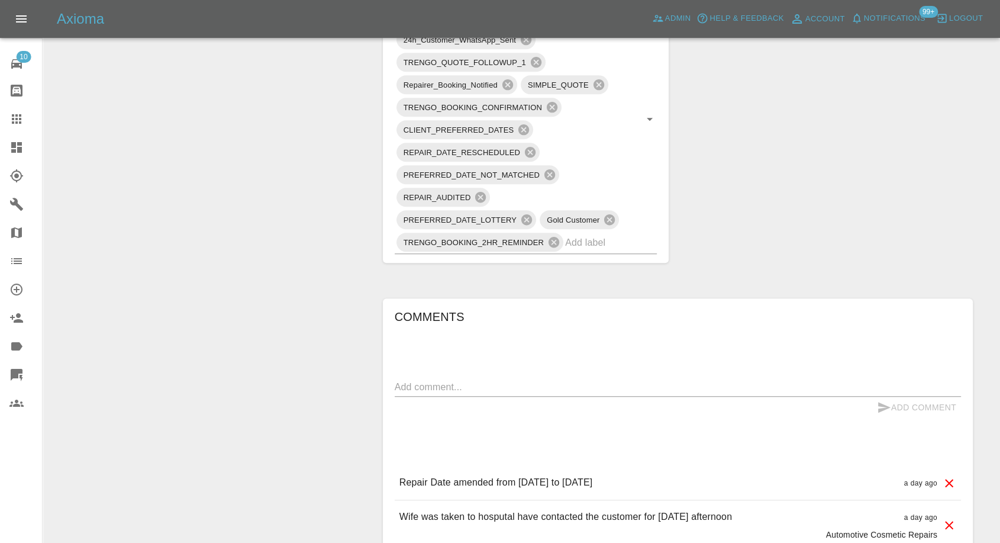
scroll to position [920, 0]
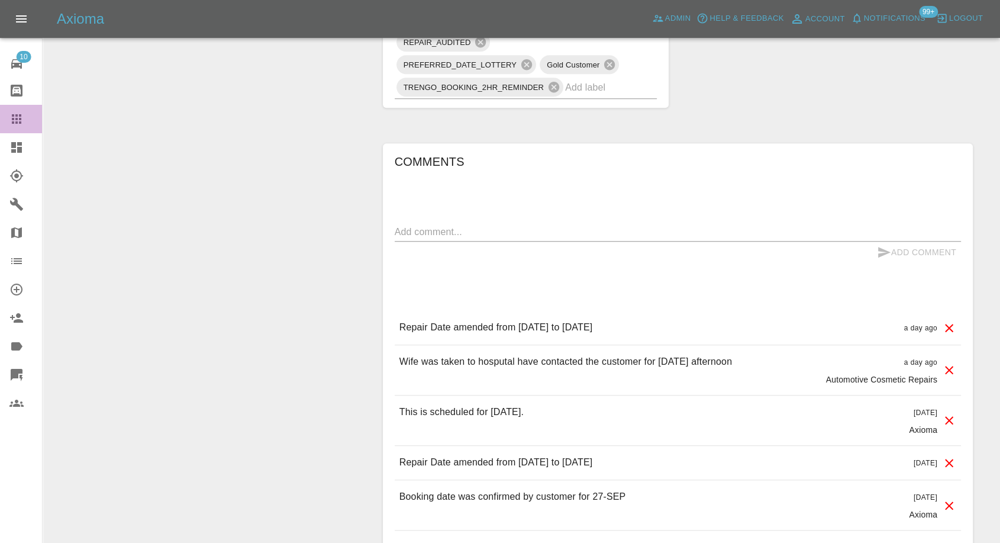
click at [21, 112] on icon at bounding box center [16, 119] width 14 height 14
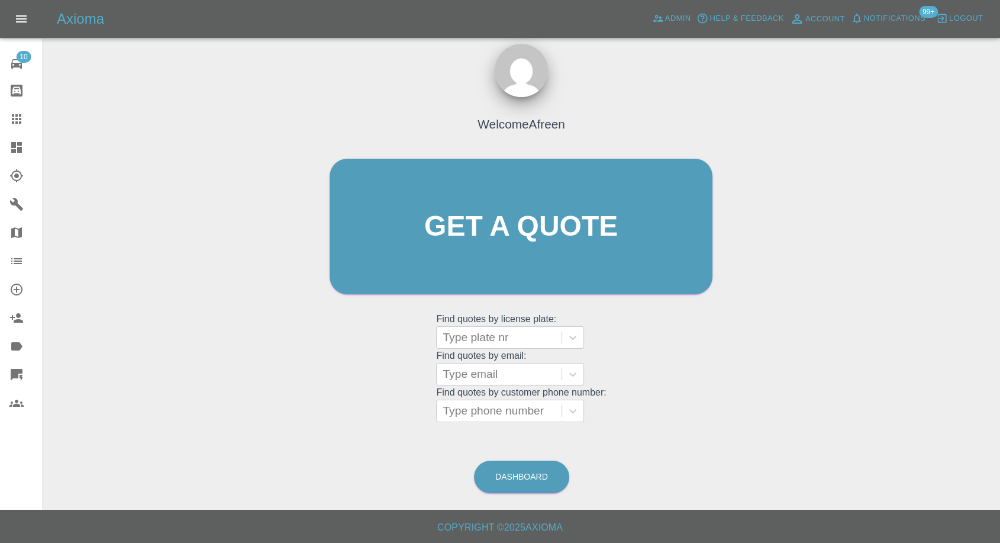
scroll to position [11, 0]
click at [506, 374] on div at bounding box center [499, 374] width 113 height 17
paste input ""[PERSON_NAME][EMAIL_ADDRESS][DOMAIN_NAME]" <undefined>"
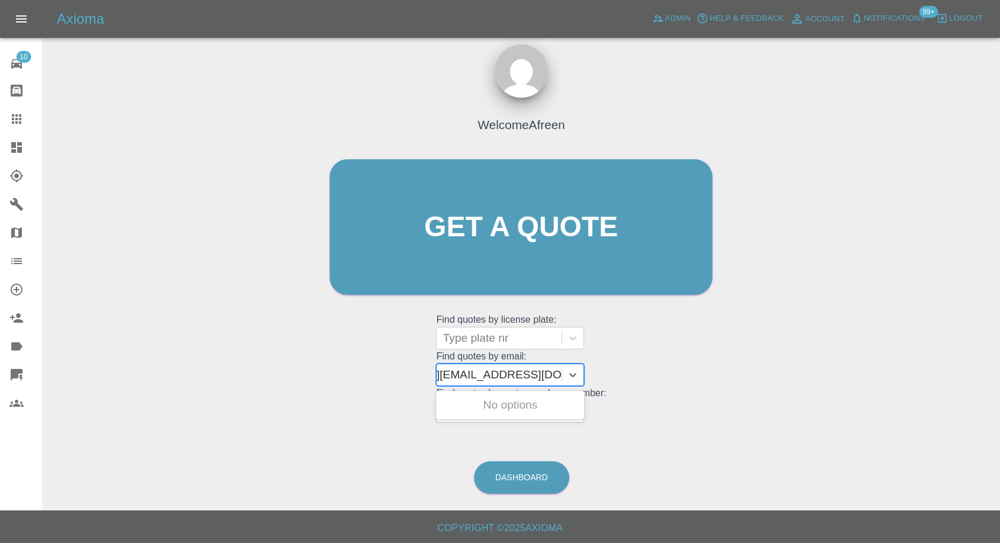
drag, startPoint x: 488, startPoint y: 375, endPoint x: 679, endPoint y: 360, distance: 192.4
click at [679, 364] on div "Welcome Afreen Get a quote Get a quote Find quotes by license plate: Type plate…" at bounding box center [521, 249] width 408 height 357
type input "[PERSON_NAME][EMAIL_ADDRESS][DOMAIN_NAME]"
click at [483, 407] on div "GL73 XYB, Awaiting Repair" at bounding box center [510, 412] width 148 height 38
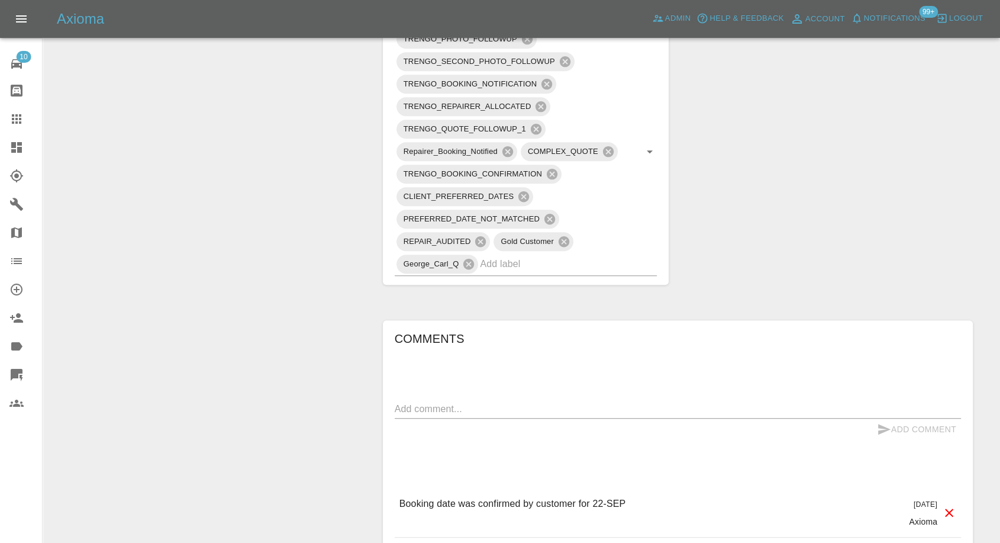
scroll to position [855, 0]
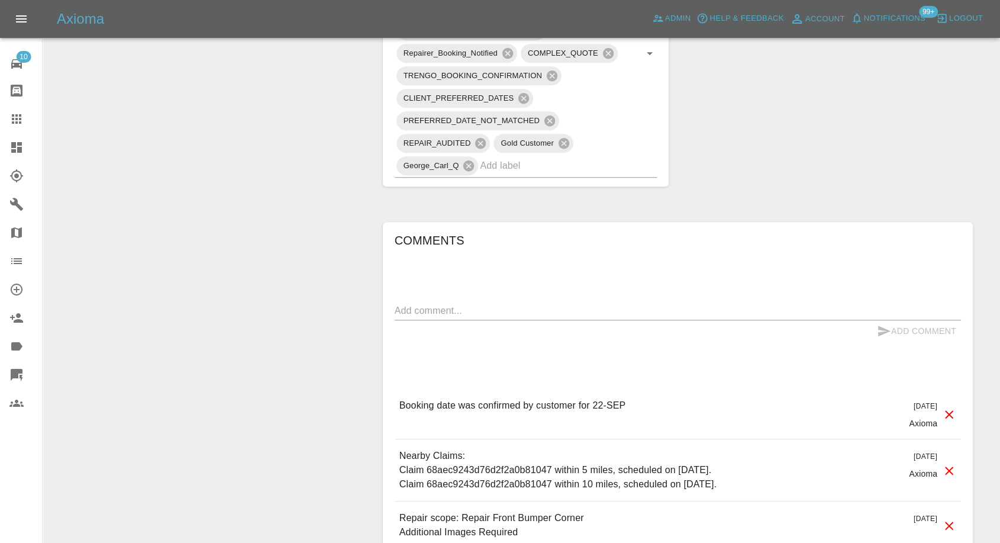
drag, startPoint x: 15, startPoint y: 121, endPoint x: 24, endPoint y: 114, distance: 10.5
click at [15, 121] on icon at bounding box center [16, 119] width 14 height 14
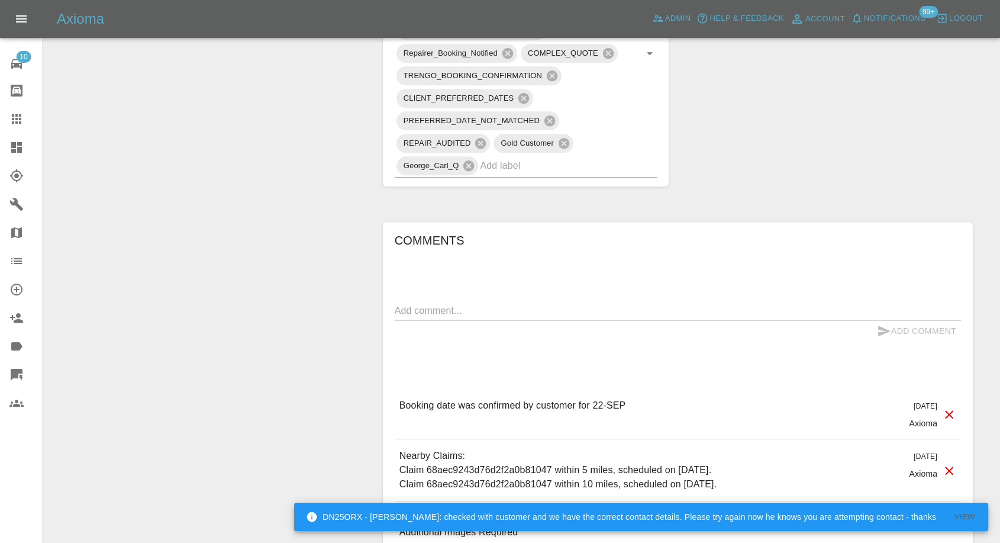
scroll to position [11, 0]
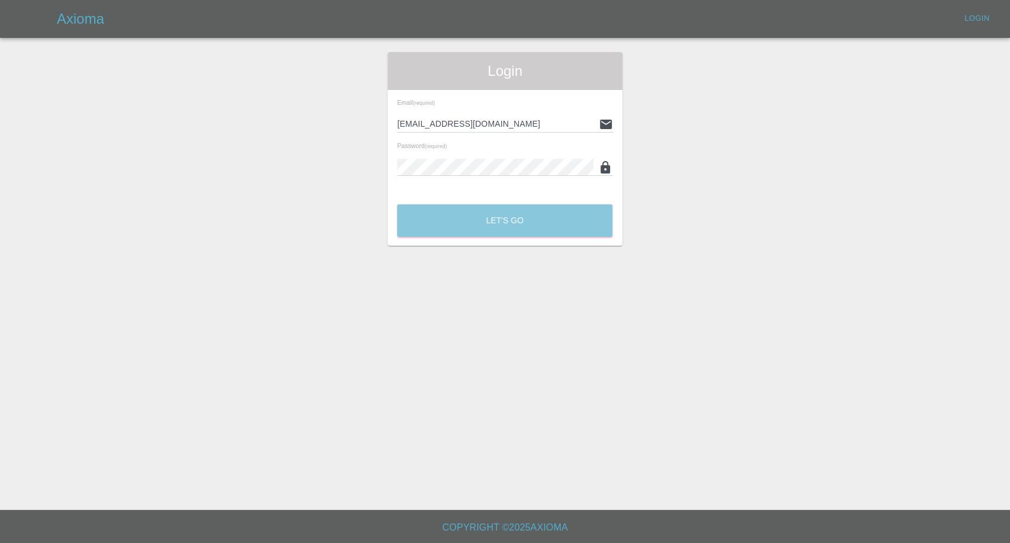
click at [488, 224] on button "Let's Go" at bounding box center [504, 220] width 215 height 33
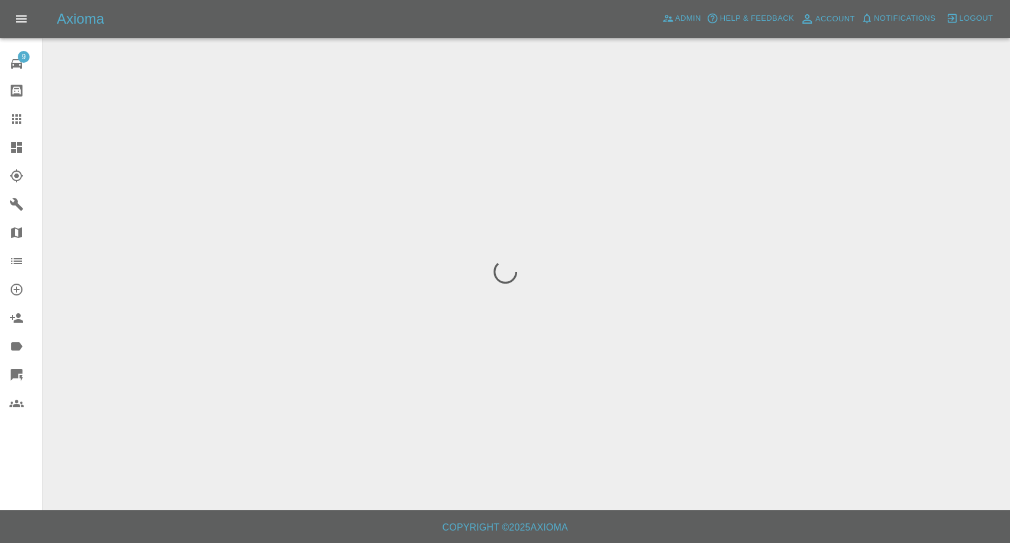
click at [14, 120] on icon at bounding box center [16, 118] width 9 height 9
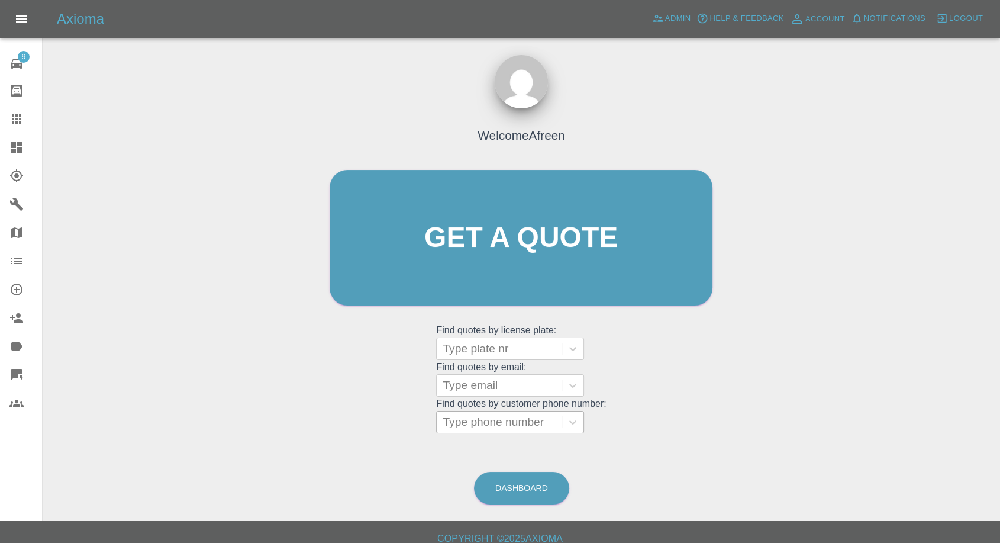
click at [542, 420] on div at bounding box center [499, 422] width 113 height 17
paste input "7956550510"
type input "07956550510"
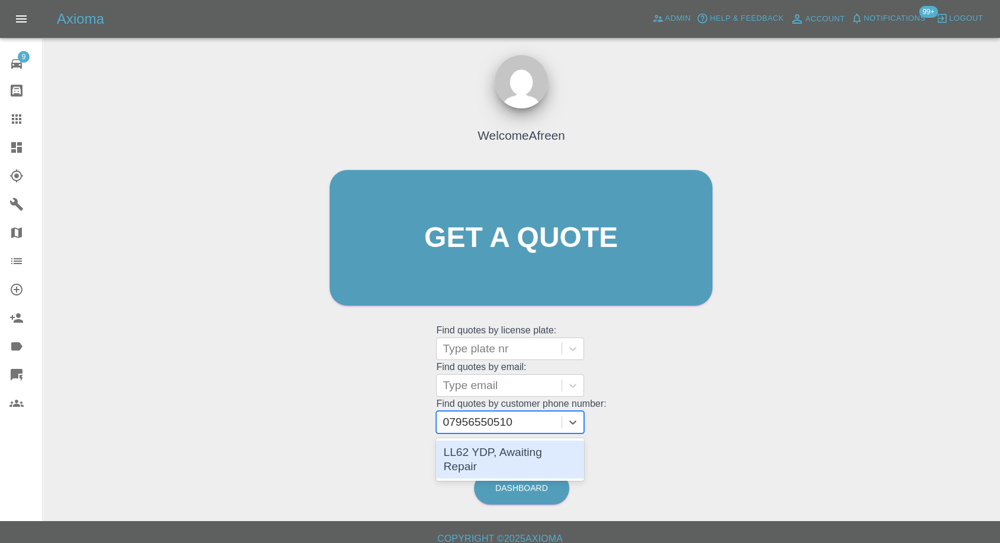
click at [523, 441] on div "LL62 YDP, Awaiting Repair" at bounding box center [510, 459] width 148 height 38
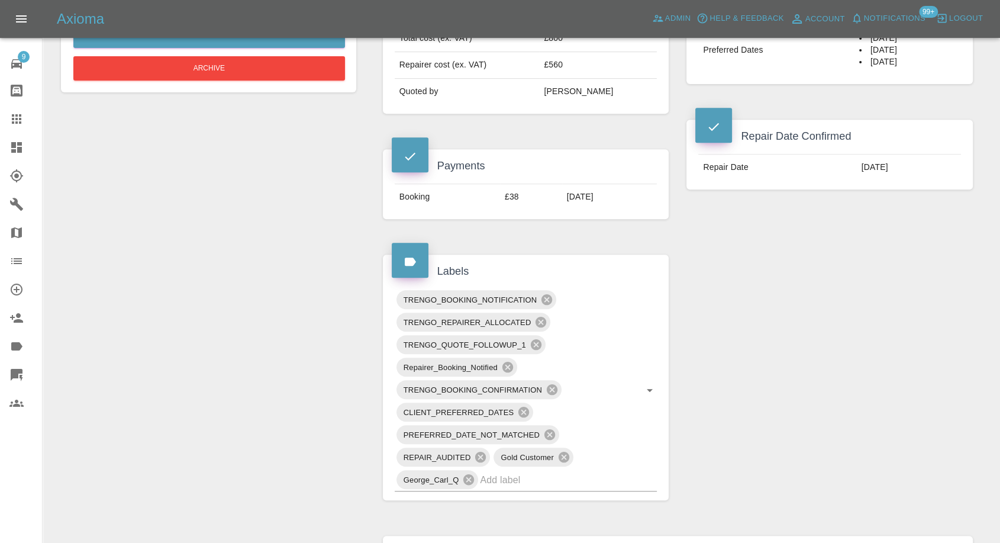
scroll to position [460, 0]
drag, startPoint x: 20, startPoint y: 124, endPoint x: 114, endPoint y: 172, distance: 105.9
click at [20, 124] on icon at bounding box center [16, 119] width 14 height 14
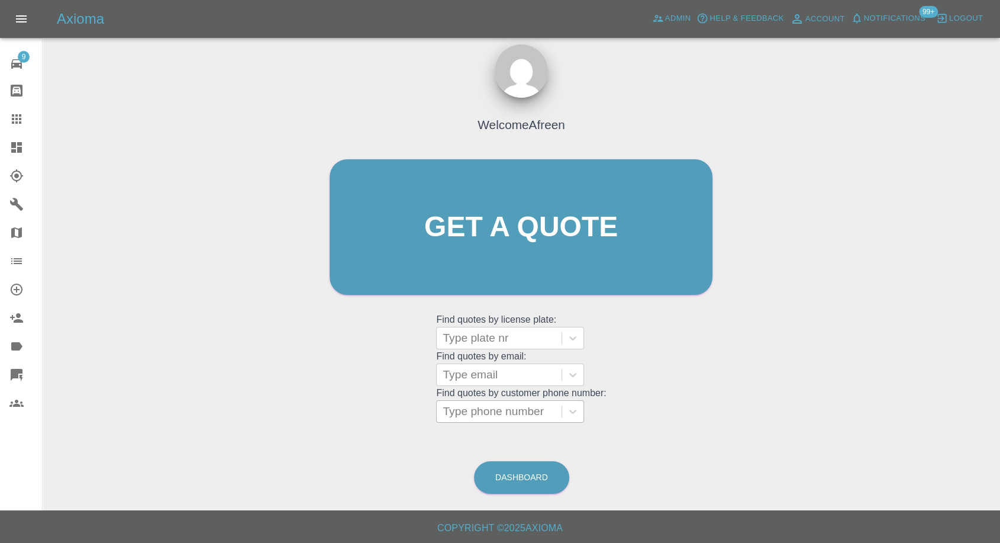
click at [499, 418] on div at bounding box center [499, 411] width 113 height 17
paste input "7503414361"
type input "07503414361"
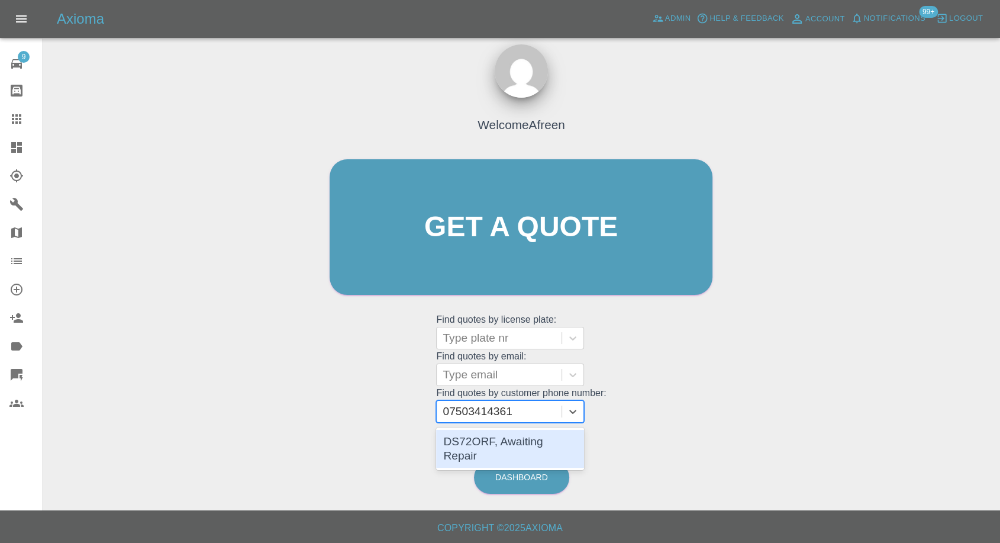
click at [500, 442] on div "DS72ORF, Awaiting Repair" at bounding box center [510, 449] width 148 height 38
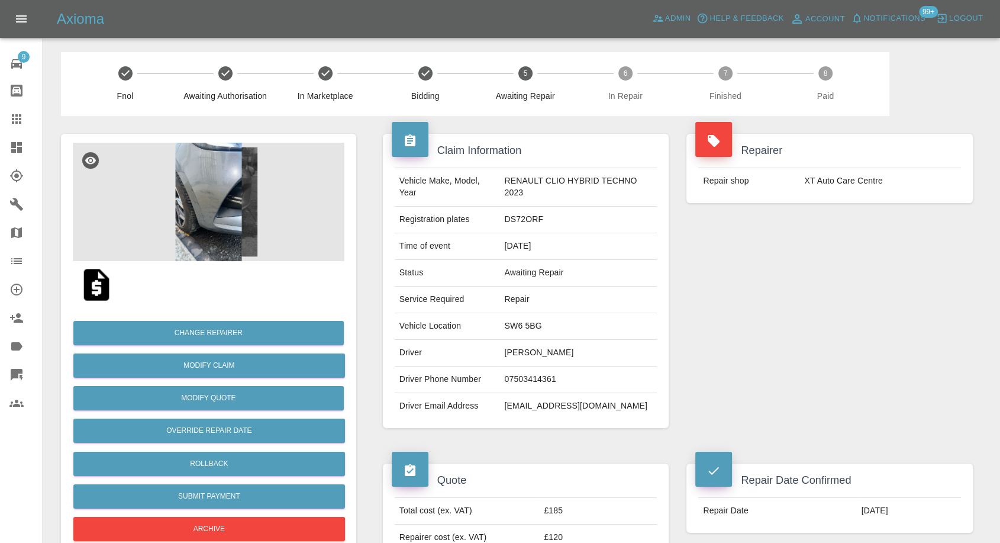
click at [22, 116] on icon at bounding box center [16, 119] width 14 height 14
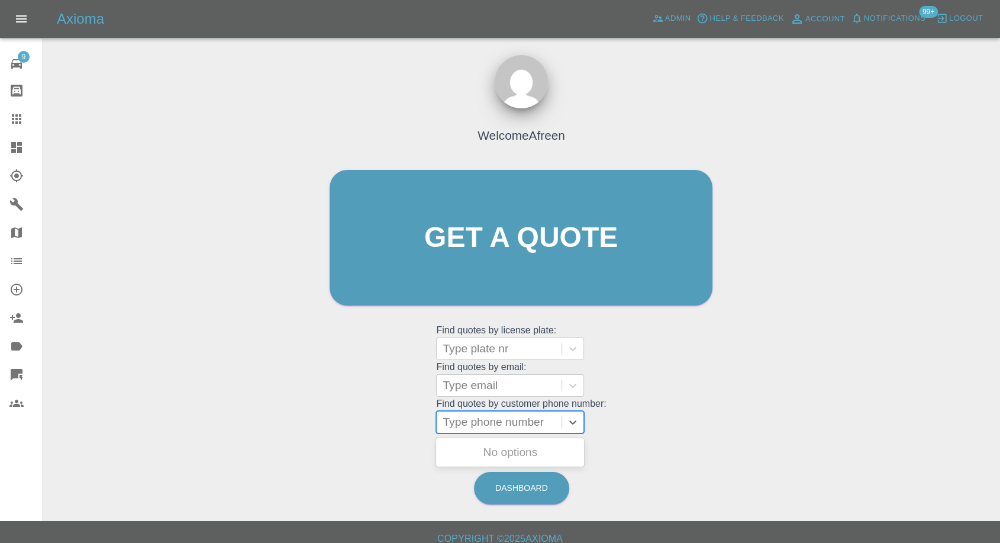
click at [510, 427] on div at bounding box center [499, 422] width 113 height 17
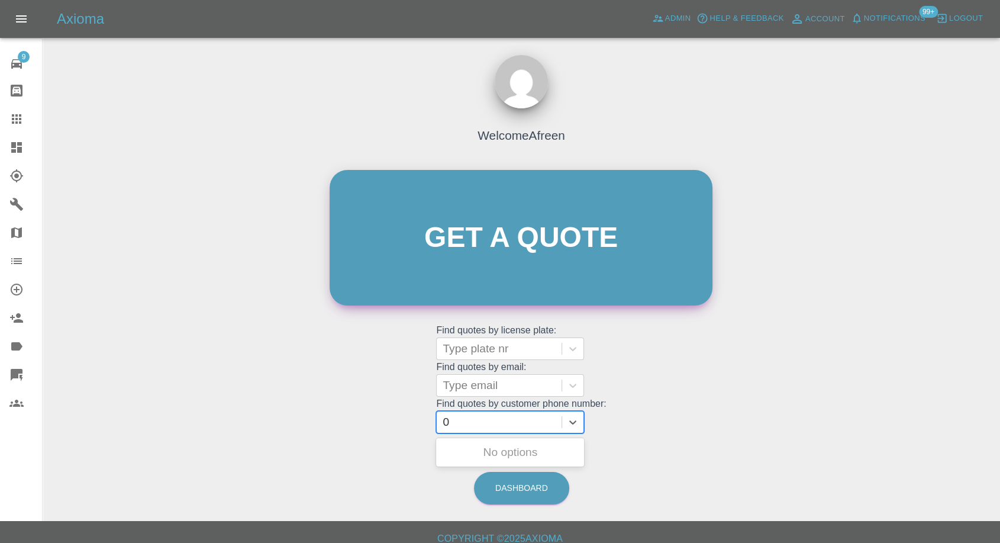
paste input "7876085534"
type input "07876085534"
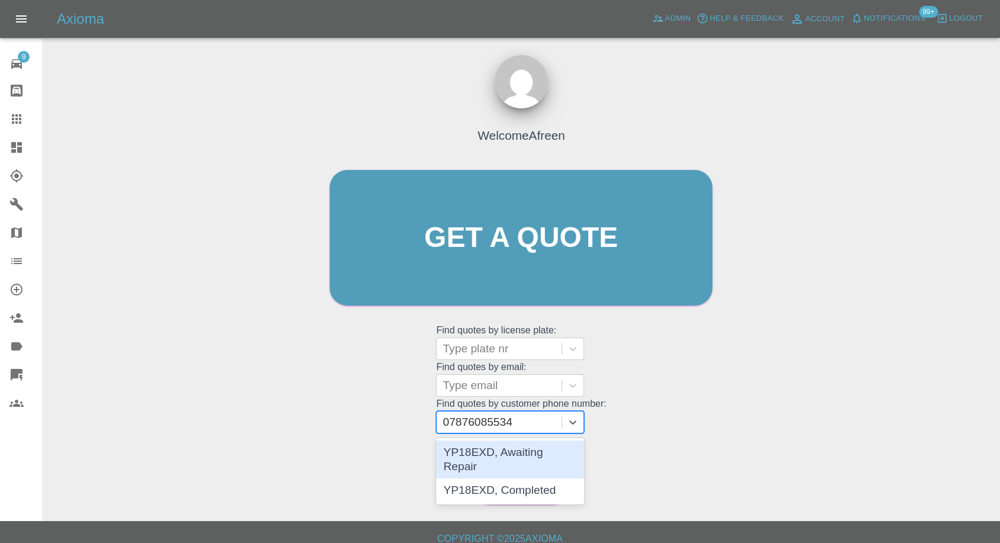
click at [507, 456] on div "YP18EXD, Awaiting Repair" at bounding box center [510, 459] width 148 height 38
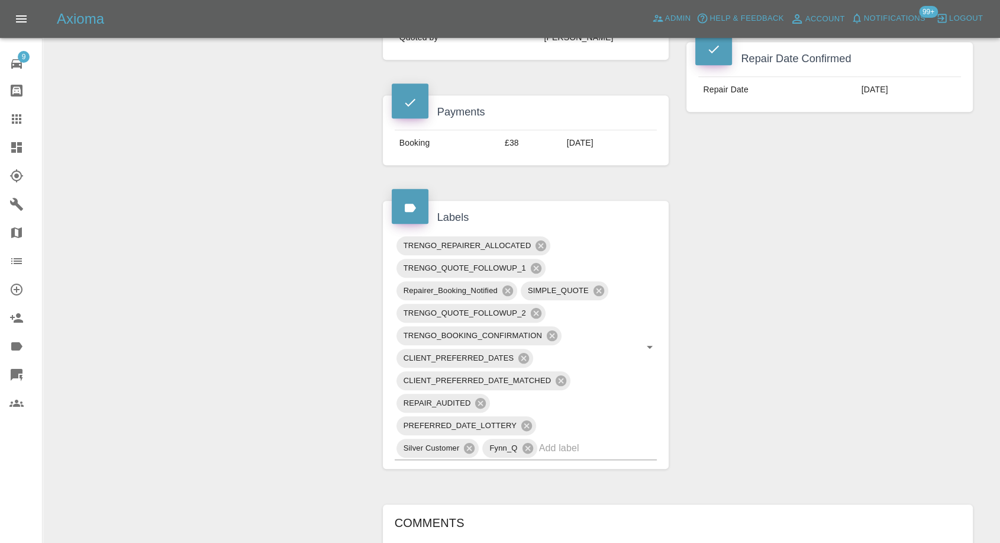
scroll to position [657, 0]
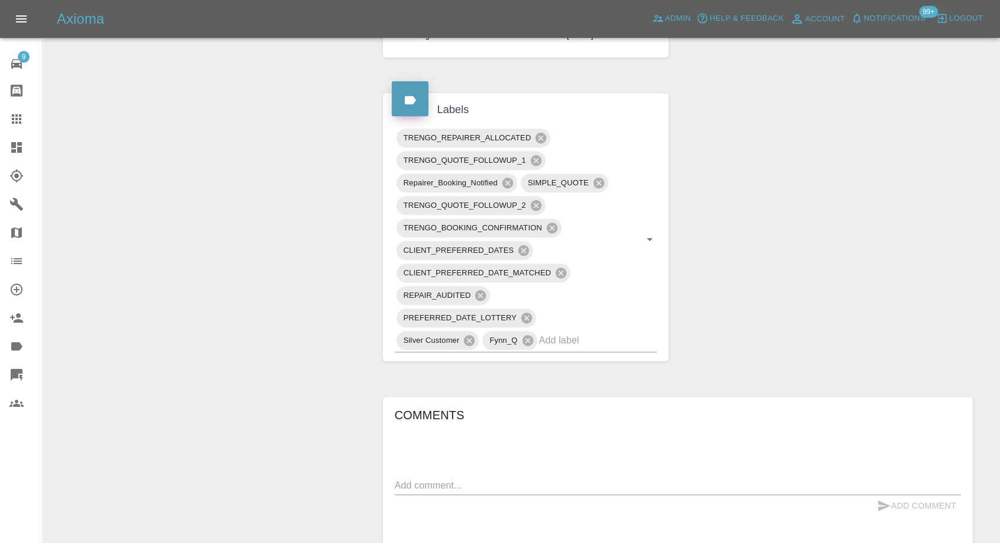
click at [457, 478] on textarea at bounding box center [678, 485] width 566 height 14
paste textarea "I don't have off street parking. However , it is a no though road and I can par…"
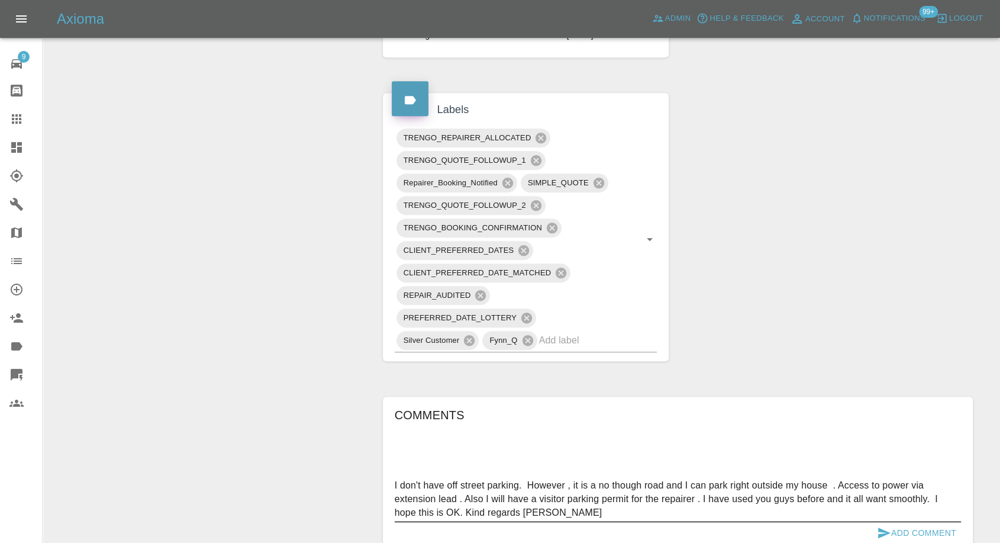
drag, startPoint x: 468, startPoint y: 476, endPoint x: 598, endPoint y: 479, distance: 130.8
click at [598, 479] on textarea "I don't have off street parking. However , it is a no though road and I can par…" at bounding box center [678, 498] width 566 height 41
type textarea "I don't have off street parking. However , it is a no though road and I can par…"
click at [883, 527] on icon "submit" at bounding box center [884, 532] width 12 height 11
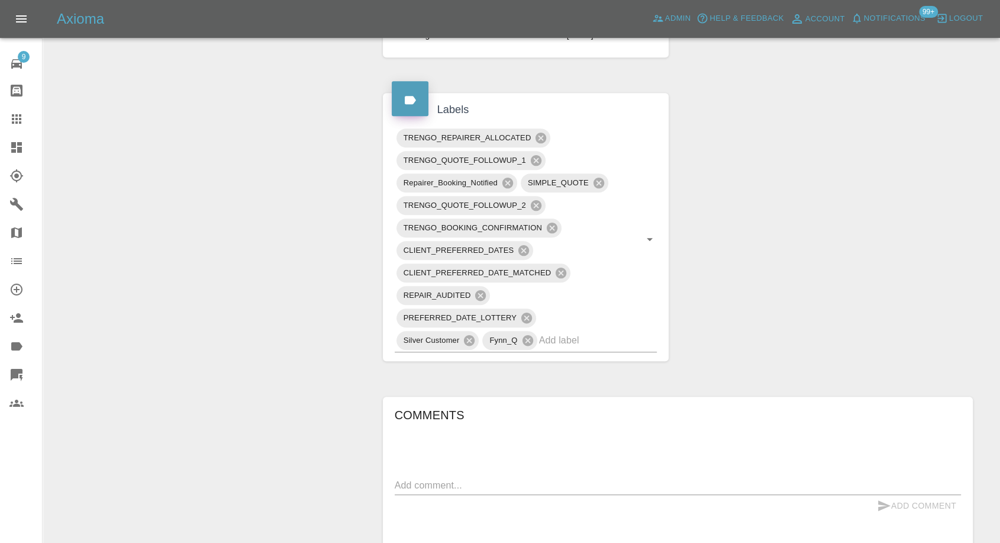
click at [18, 120] on icon at bounding box center [16, 119] width 14 height 14
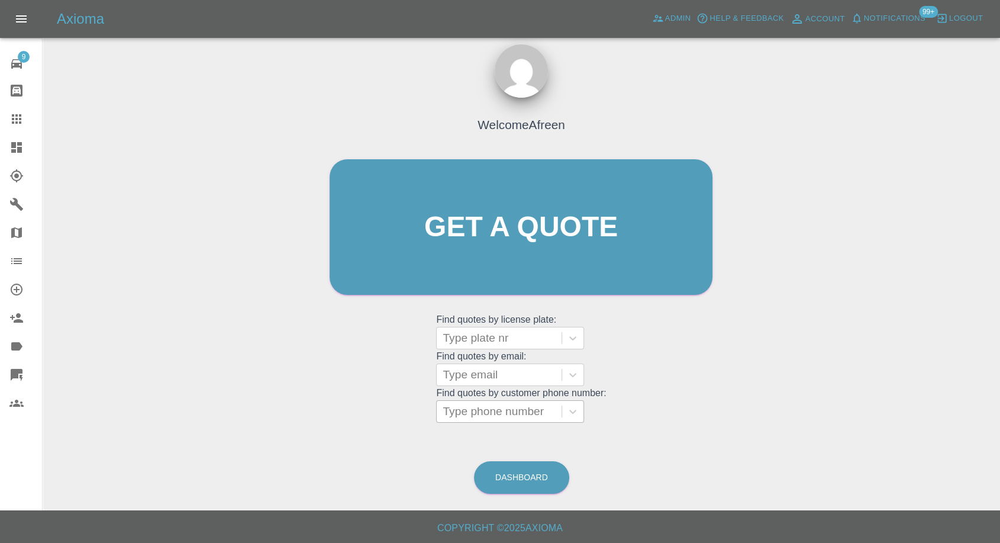
click at [494, 407] on div at bounding box center [499, 411] width 113 height 17
paste input "7711786104"
type input "07711786104"
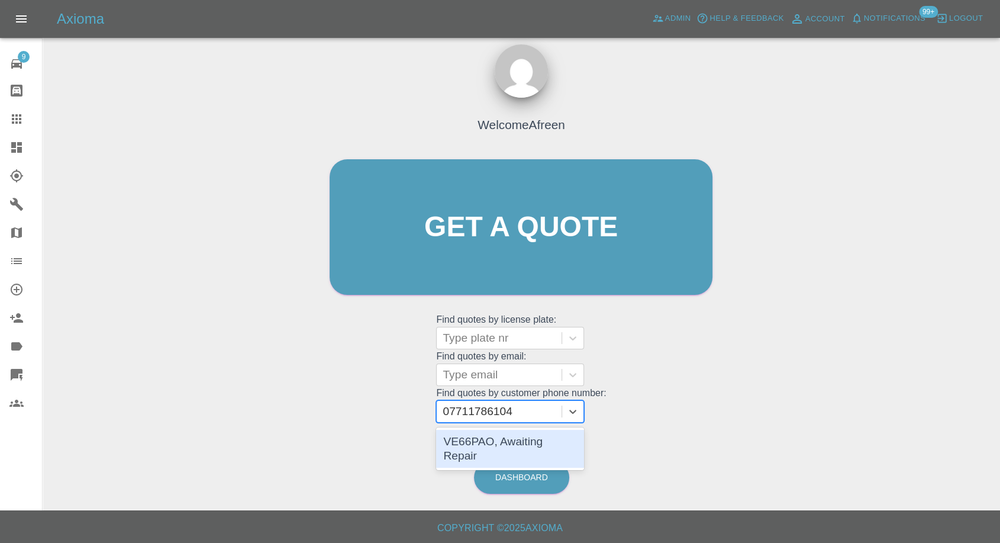
click at [504, 441] on div "VE66PAO, Awaiting Repair" at bounding box center [510, 449] width 148 height 38
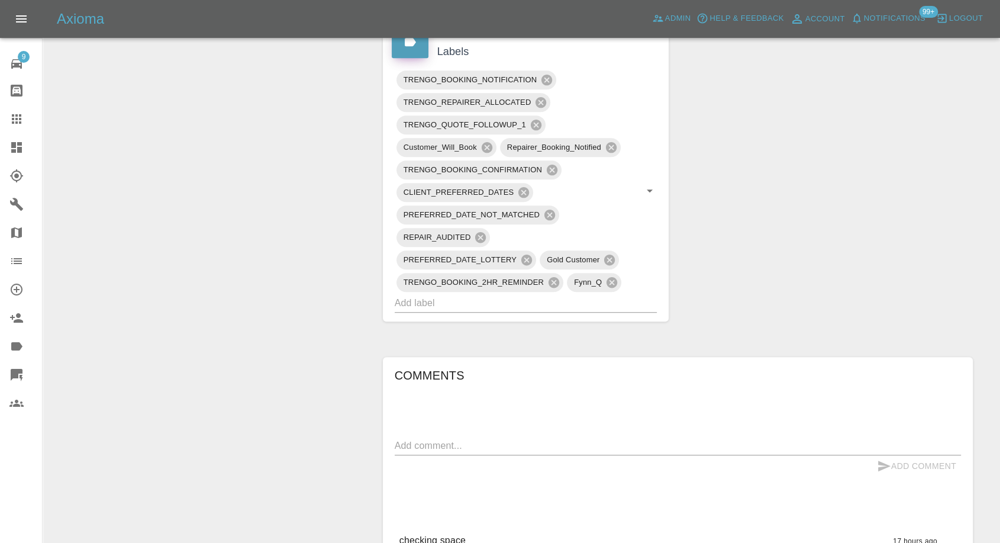
scroll to position [855, 0]
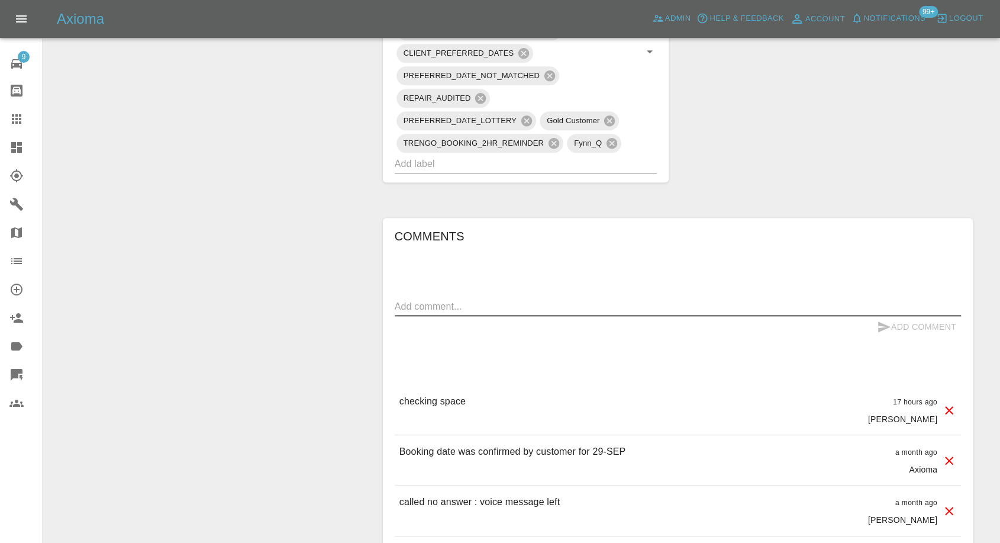
click at [459, 299] on textarea at bounding box center [678, 306] width 566 height 14
paste textarea "Hi, yes I can confirm I have off-street parking and a private drive."
type textarea "Hi, yes I can confirm I have off-street parking and a private drive."
click at [884, 321] on icon "submit" at bounding box center [884, 326] width 12 height 11
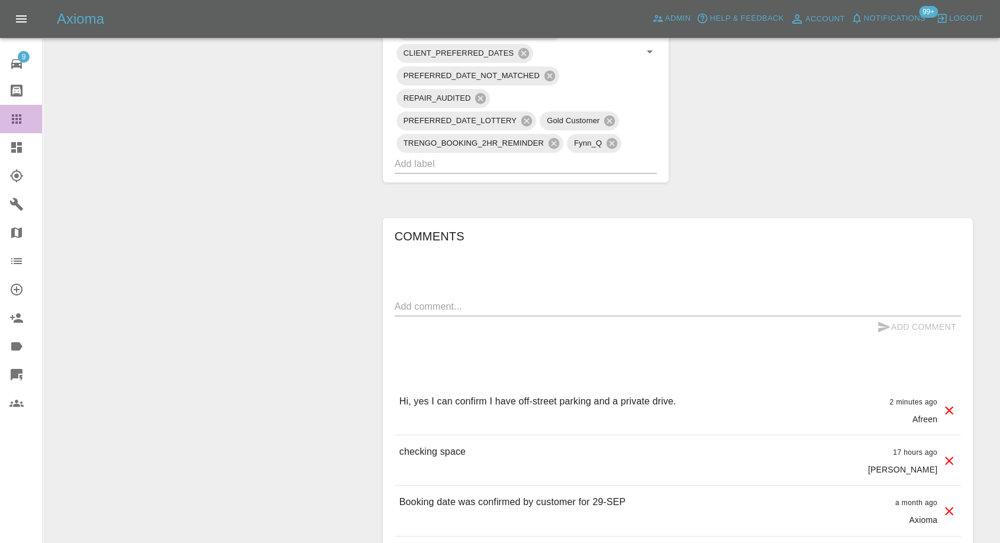
click at [5, 120] on link "Claims" at bounding box center [21, 119] width 42 height 28
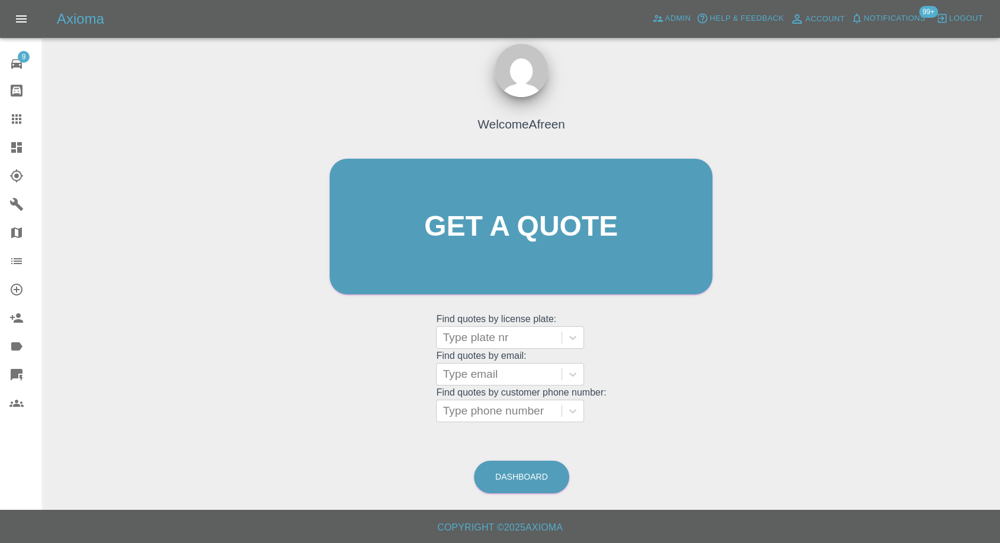
scroll to position [11, 0]
click at [524, 412] on div at bounding box center [499, 411] width 113 height 17
paste input "7984866019"
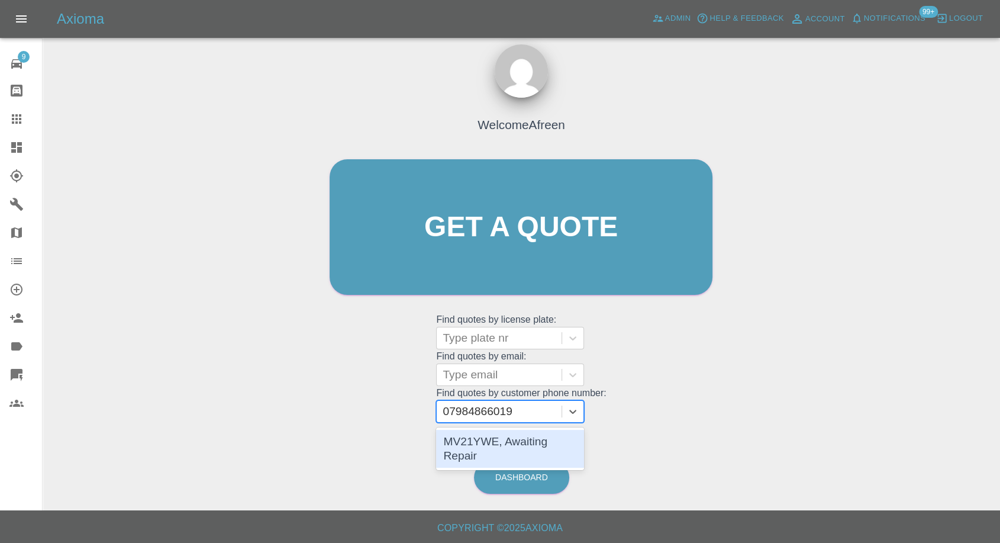
type input "07984866019"
click at [540, 458] on div "Dashboard" at bounding box center [521, 477] width 96 height 38
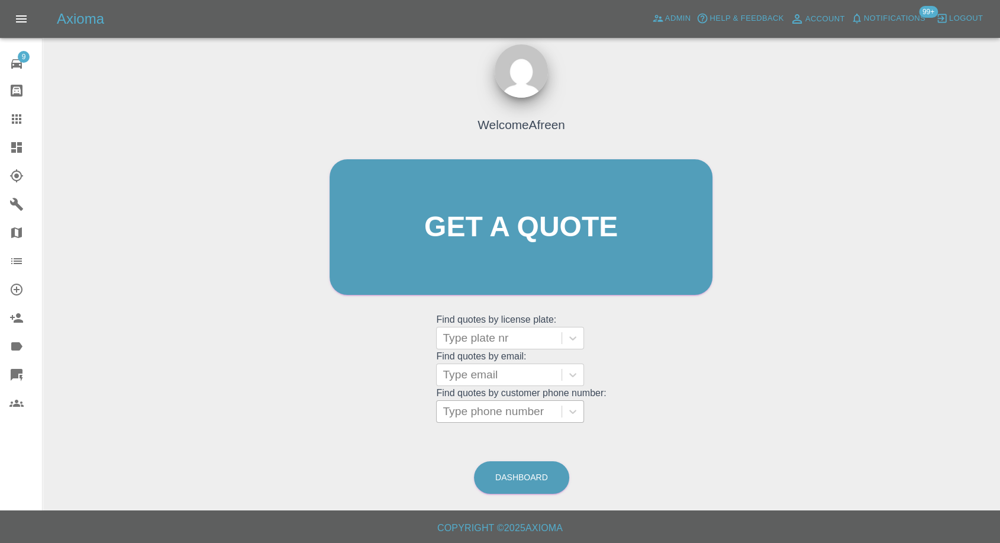
click at [501, 407] on div at bounding box center [499, 411] width 113 height 17
paste input "7984866019"
type input "07984866019"
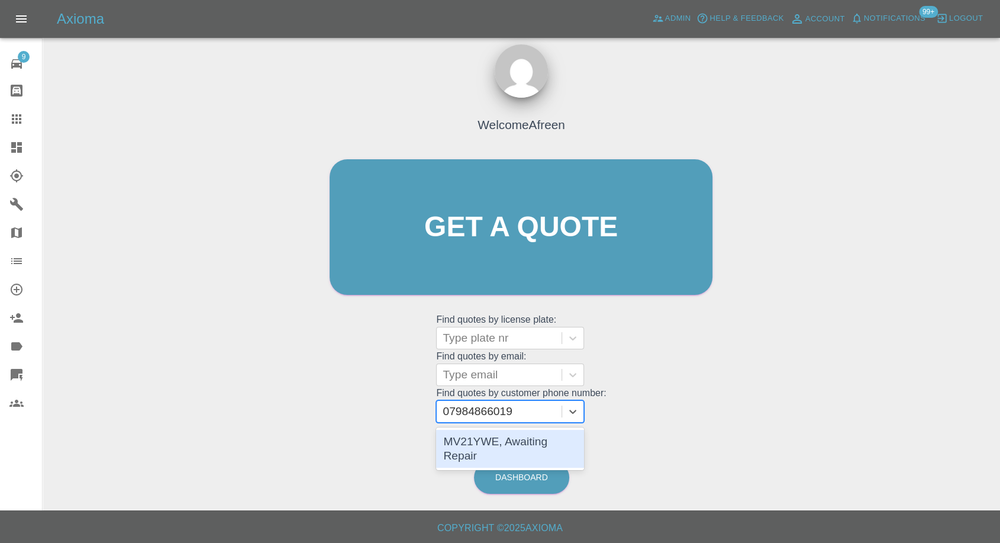
click at [498, 437] on div "MV21YWE, Awaiting Repair" at bounding box center [510, 449] width 148 height 38
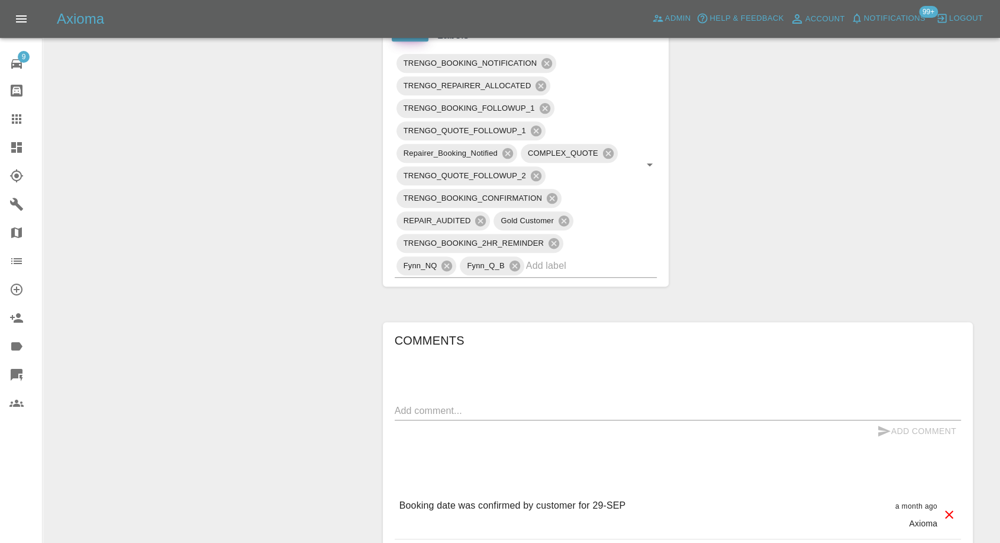
scroll to position [789, 0]
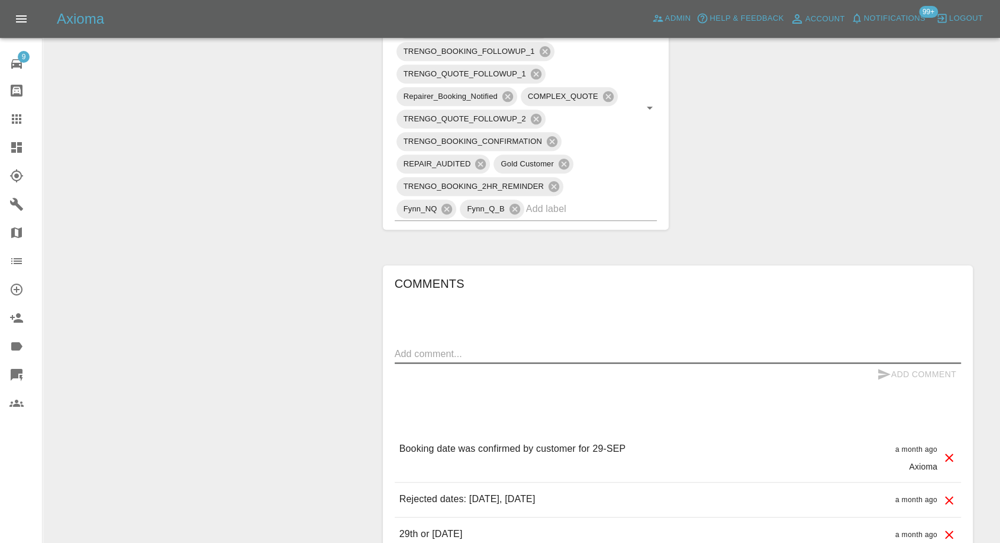
click at [460, 347] on textarea at bounding box center [678, 354] width 566 height 14
type textarea "P"
paste textarea "14 Norwich Road Cawston NR10 4EX"
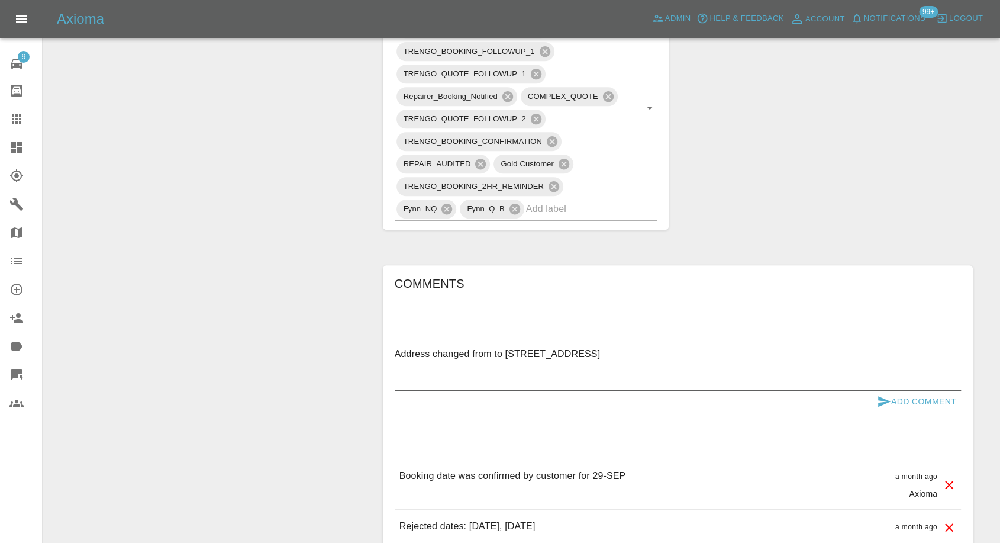
click at [620, 347] on textarea "Address changed from to 14 Norwich Road Cawston NR10 4EX" at bounding box center [678, 367] width 566 height 41
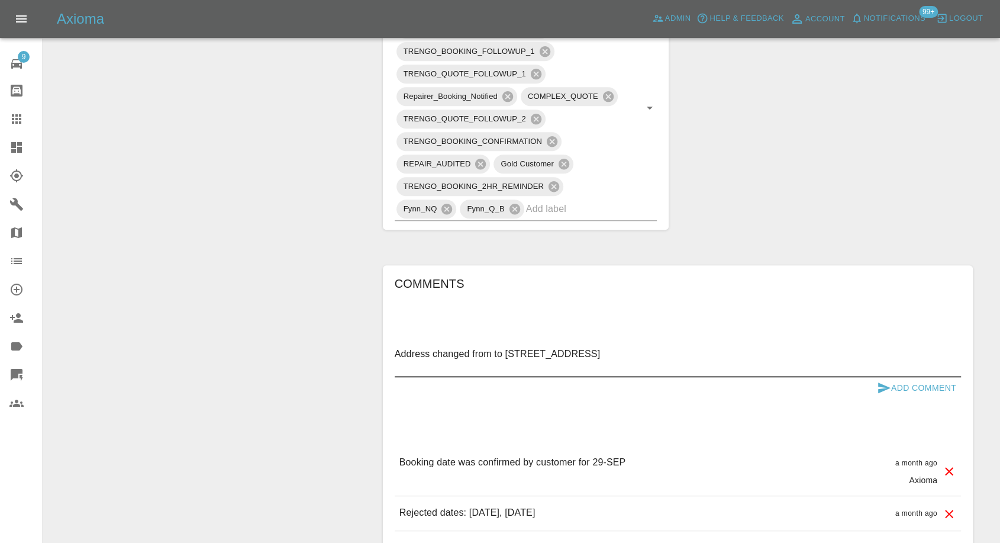
click at [632, 347] on textarea "Address changed from to 14 Norwich Road, Cawston NR10 4EX" at bounding box center [678, 360] width 566 height 27
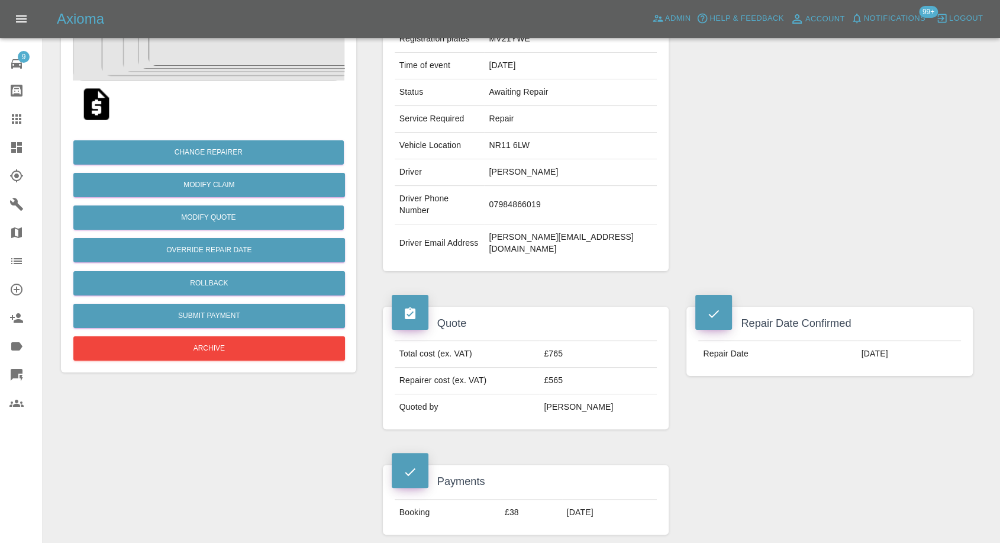
scroll to position [131, 0]
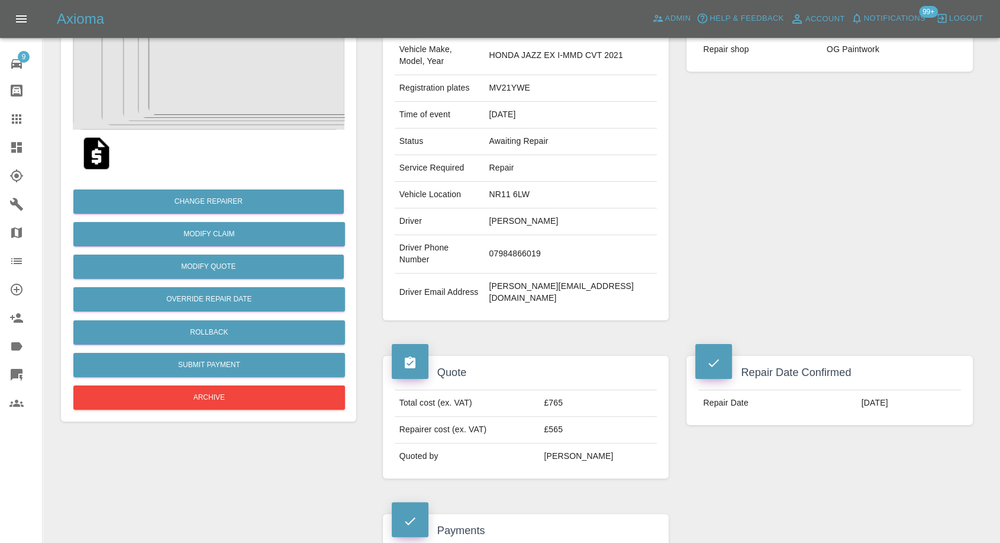
click at [525, 182] on td "NR11 6LW" at bounding box center [570, 195] width 173 height 27
copy td "NR11 6LW"
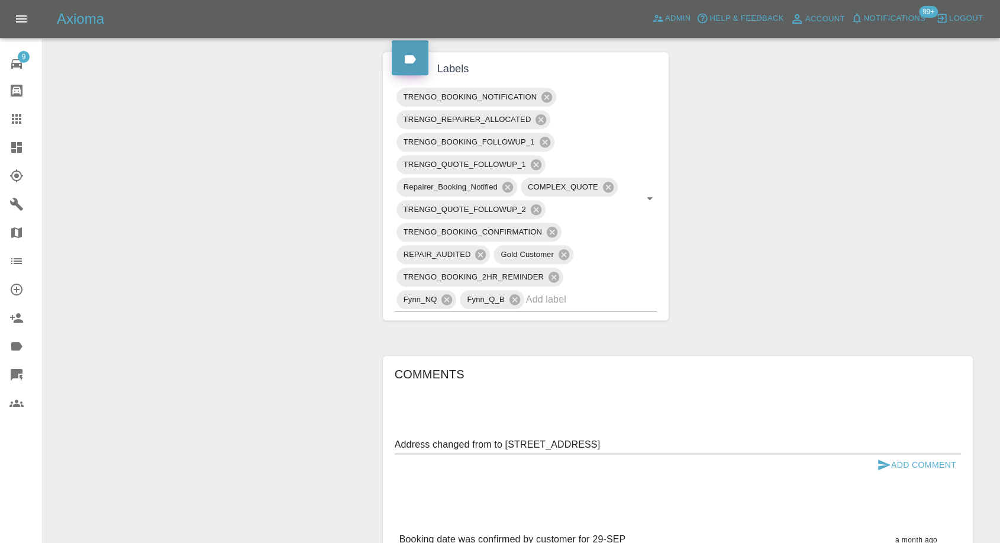
scroll to position [723, 0]
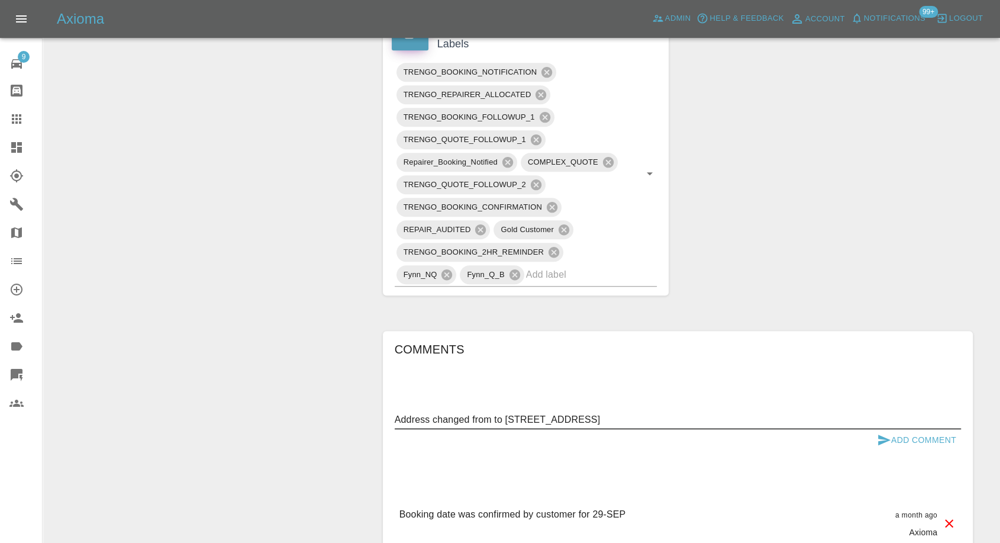
click at [494, 412] on textarea "Address changed from to 14 Norwich Road, Cawston NR10 4EX" at bounding box center [678, 419] width 566 height 14
paste textarea "NR11 6LW"
type textarea "Address changed from NR11 6LW to 14 Norwich Road, Cawston NR10 4EX"
click at [882, 434] on icon "submit" at bounding box center [884, 439] width 12 height 11
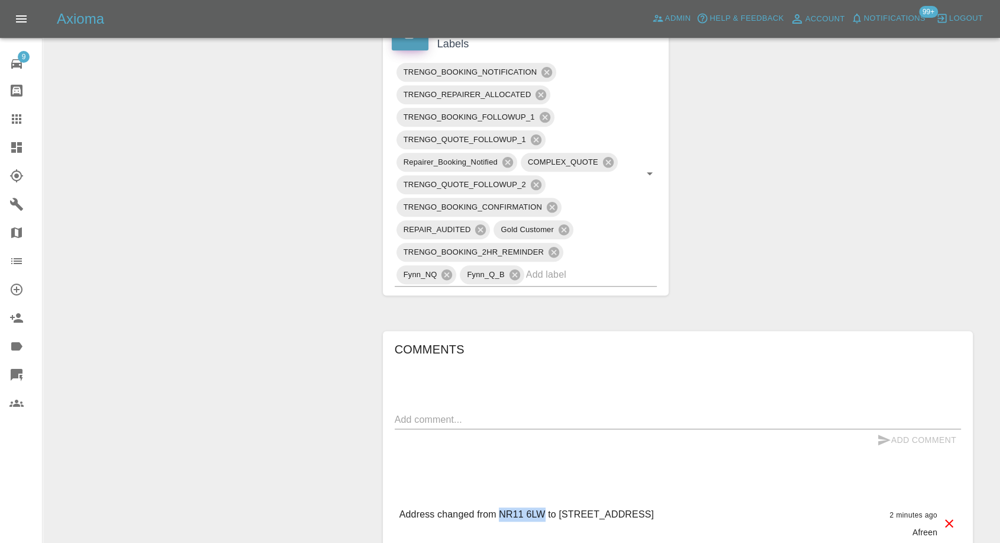
drag, startPoint x: 499, startPoint y: 476, endPoint x: 543, endPoint y: 470, distance: 44.3
click at [543, 498] on div "Address changed from NR11 6LW to 14 Norwich Road, Cawston NR10 4EX 2 minutes ag…" at bounding box center [678, 523] width 566 height 50
copy p "NR11 6LW"
click at [654, 507] on p "Address changed from NR11 6LW to 14 Norwich Road, Cawston NR10 4EX" at bounding box center [526, 514] width 254 height 14
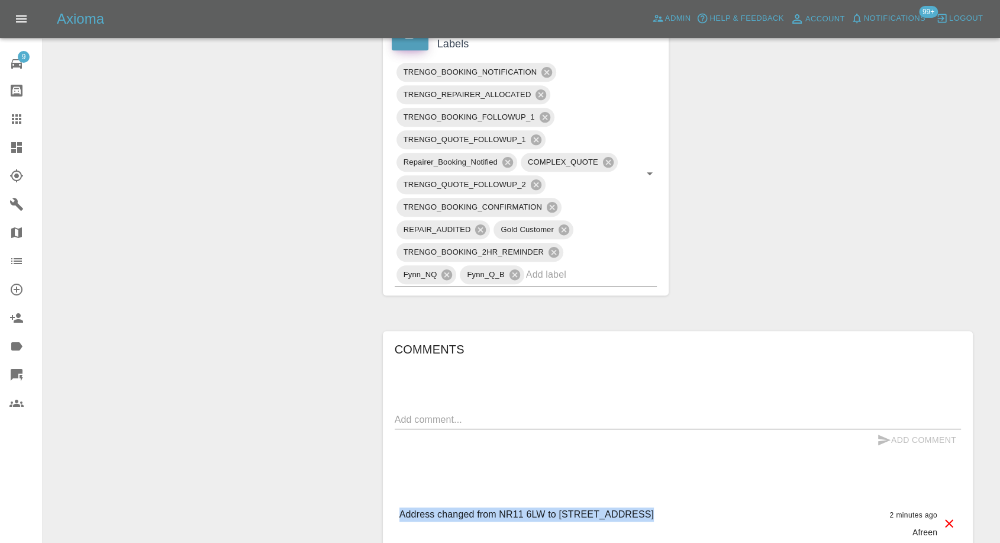
click at [654, 507] on p "Address changed from NR11 6LW to 14 Norwich Road, Cawston NR10 4EX" at bounding box center [526, 514] width 254 height 14
drag, startPoint x: 721, startPoint y: 476, endPoint x: 679, endPoint y: 481, distance: 42.9
click at [654, 507] on p "Address changed from NR11 6LW to 14 Norwich Road, Cawston NR10 4EX" at bounding box center [526, 514] width 254 height 14
copy p "NR10 4EX"
